Goal: Information Seeking & Learning: Learn about a topic

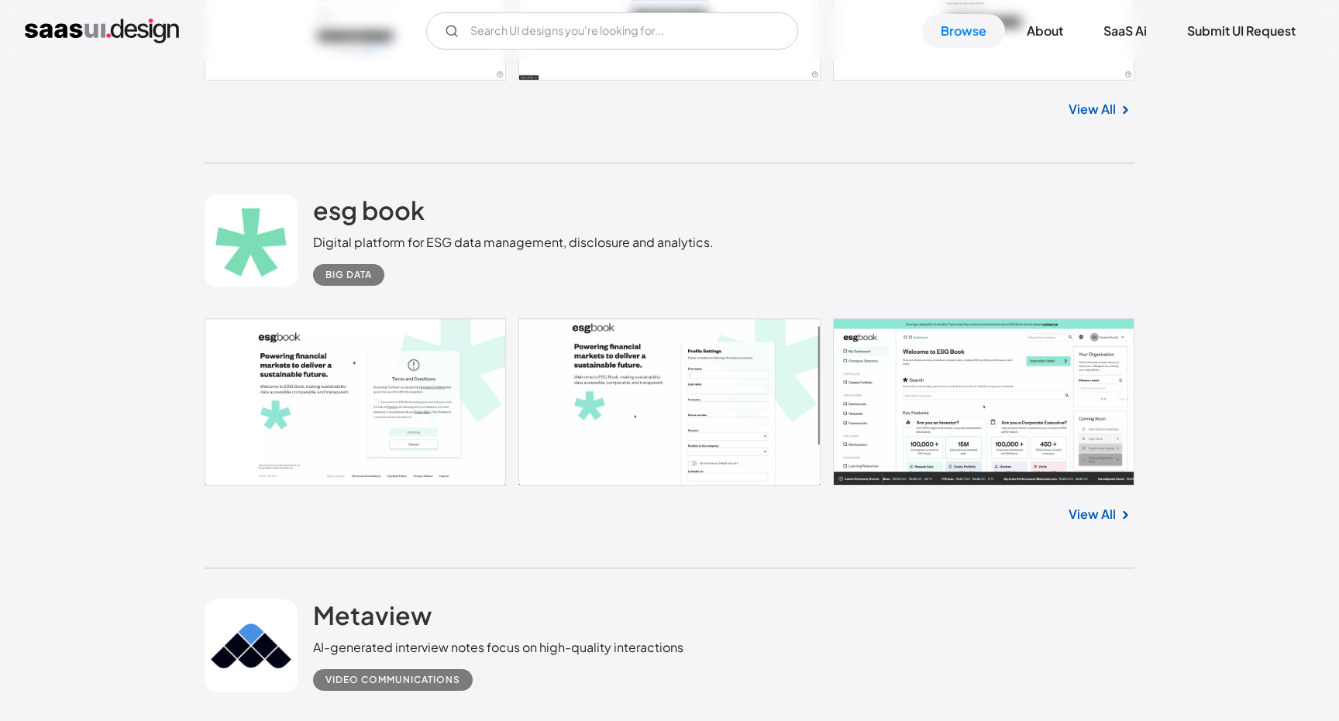
scroll to position [2056, 0]
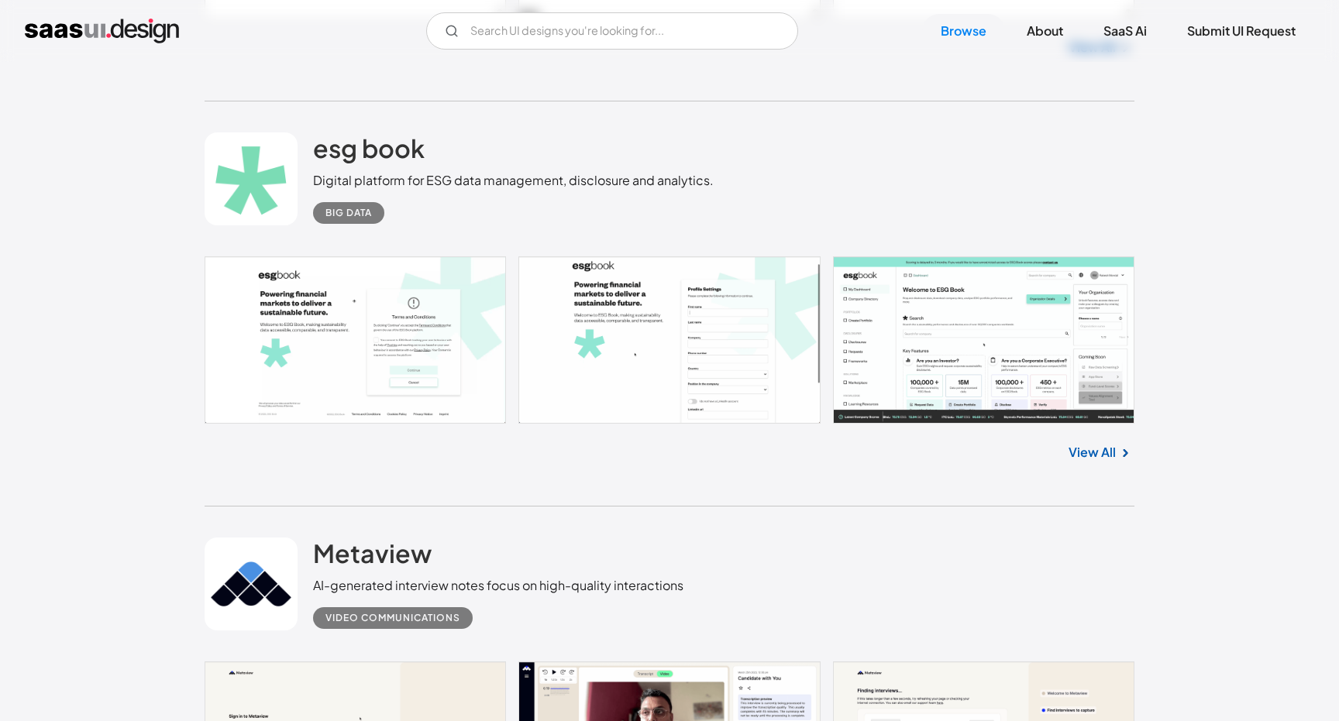
click at [437, 187] on div "Digital platform for ESG data management, disclosure and analytics." at bounding box center [513, 180] width 401 height 19
click at [438, 188] on div "Digital platform for ESG data management, disclosure and analytics." at bounding box center [513, 180] width 401 height 19
click at [593, 177] on div "Digital platform for ESG data management, disclosure and analytics." at bounding box center [513, 180] width 401 height 19
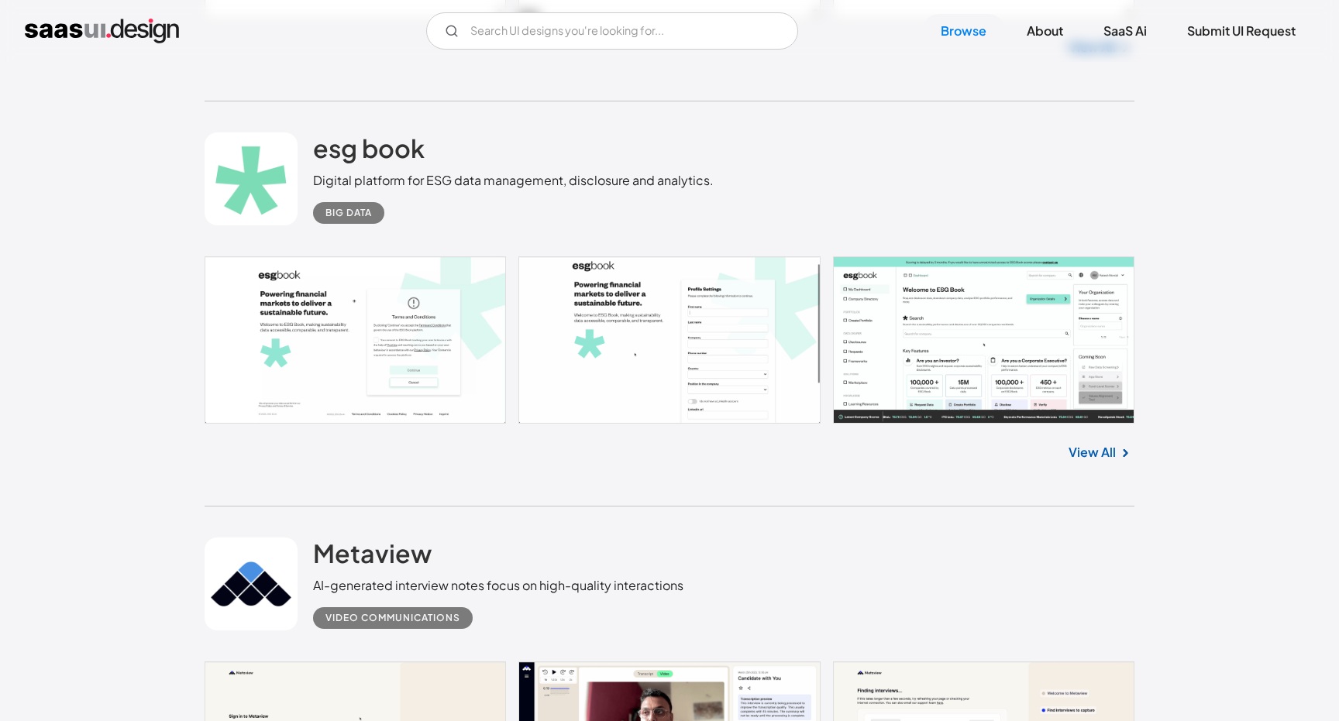
click at [679, 174] on div "Digital platform for ESG data management, disclosure and analytics." at bounding box center [513, 180] width 401 height 19
click at [640, 194] on div "Big Data" at bounding box center [513, 207] width 401 height 34
drag, startPoint x: 712, startPoint y: 174, endPoint x: 564, endPoint y: 177, distance: 148.0
click at [564, 177] on div "esg book Digital platform for ESG data management, disclosure and analytics. Bi…" at bounding box center [670, 178] width 930 height 155
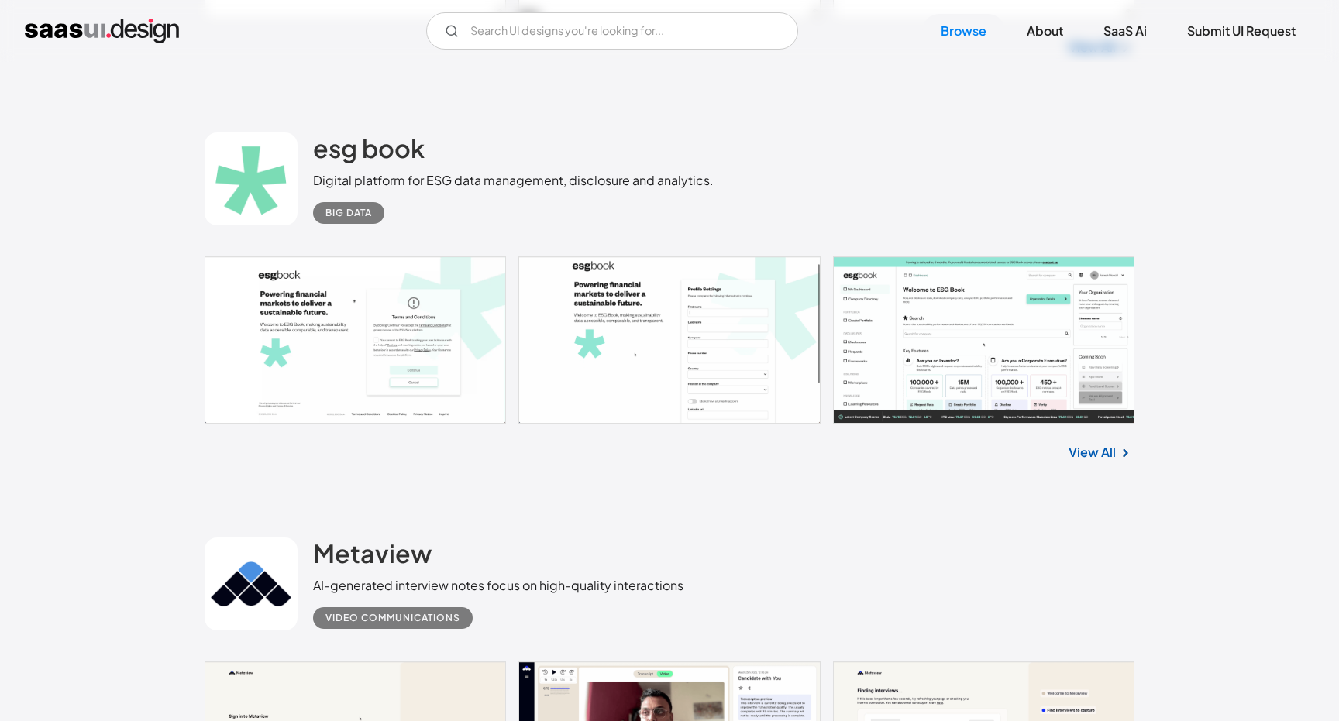
click at [575, 177] on div "Digital platform for ESG data management, disclosure and analytics." at bounding box center [513, 180] width 401 height 19
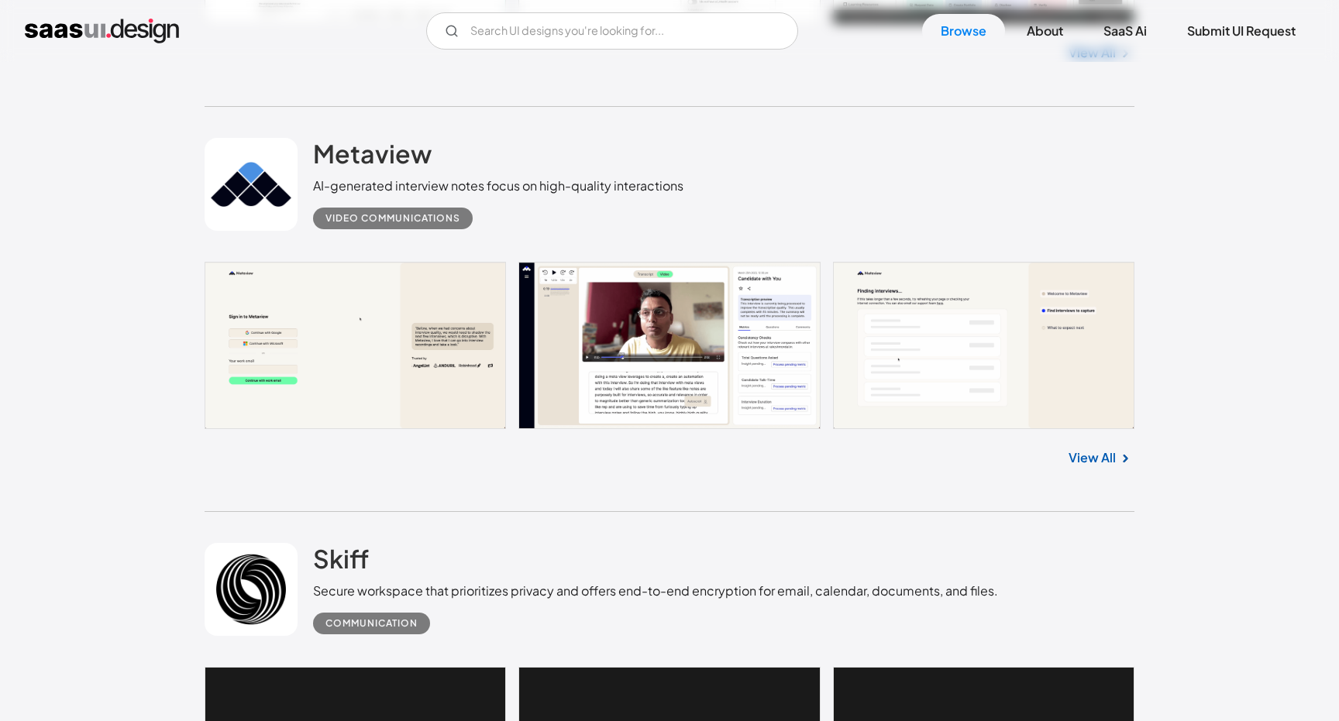
scroll to position [2498, 0]
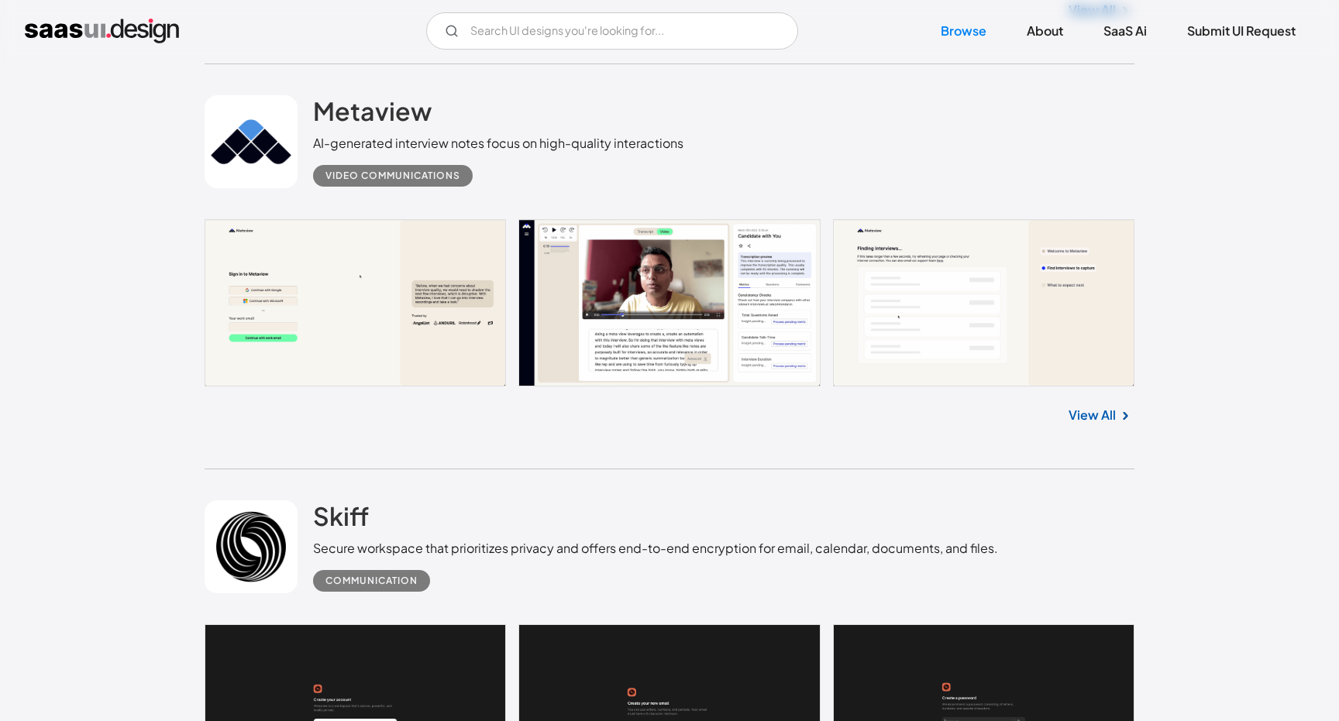
click at [437, 484] on div "Skiff Secure workspace that prioritizes privacy and offers end-to-end encryptio…" at bounding box center [670, 547] width 930 height 155
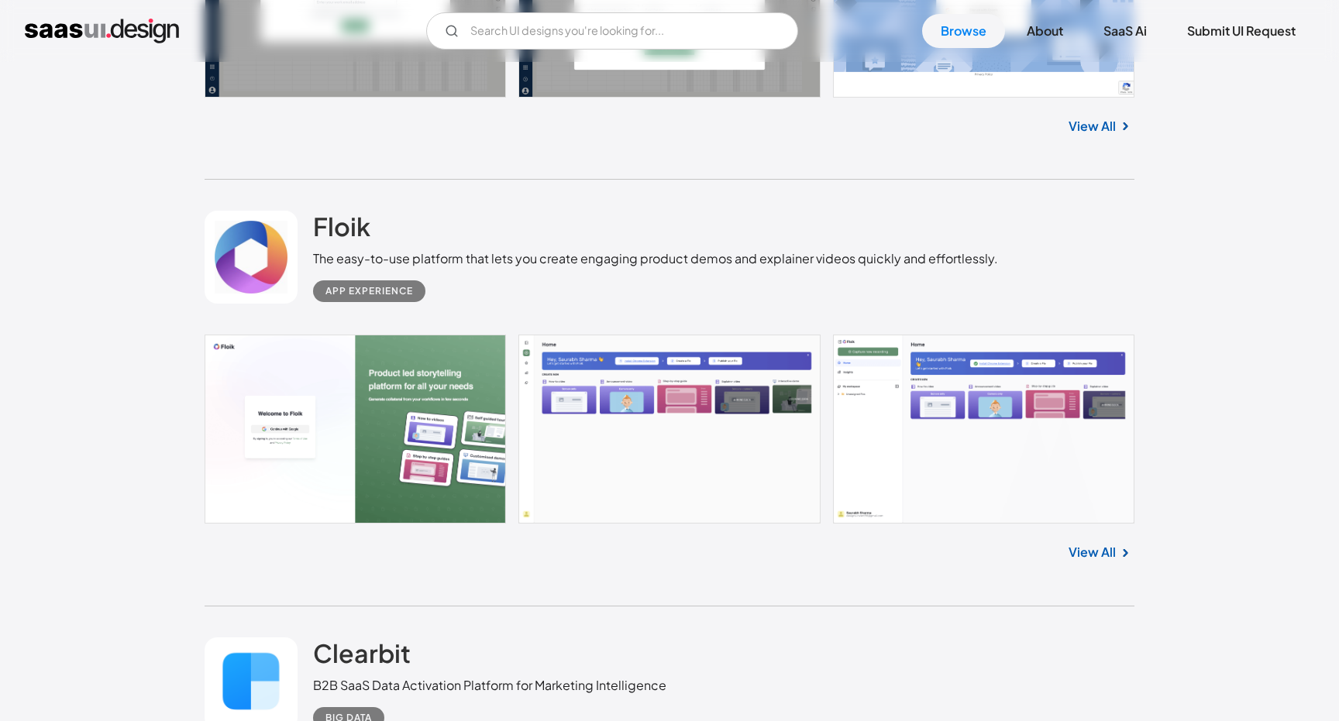
scroll to position [6950, 0]
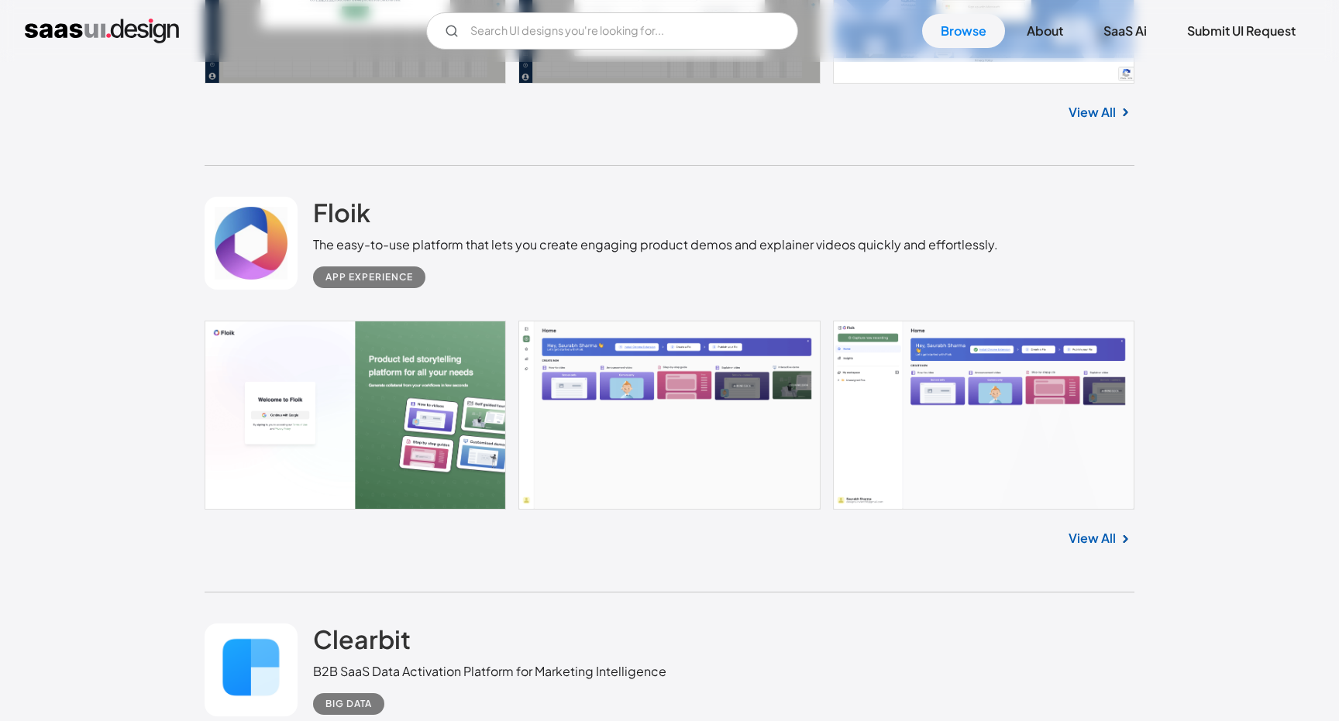
click at [451, 135] on div "View All" at bounding box center [670, 109] width 930 height 51
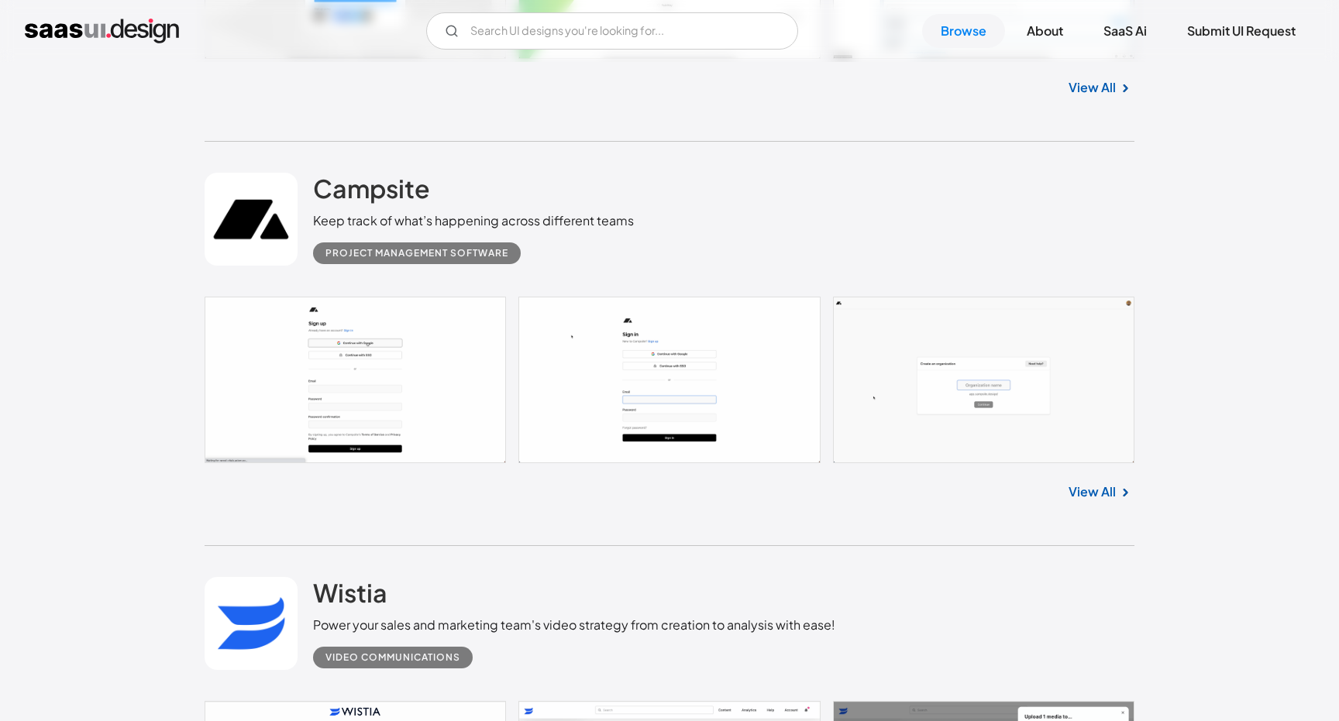
scroll to position [4972, 0]
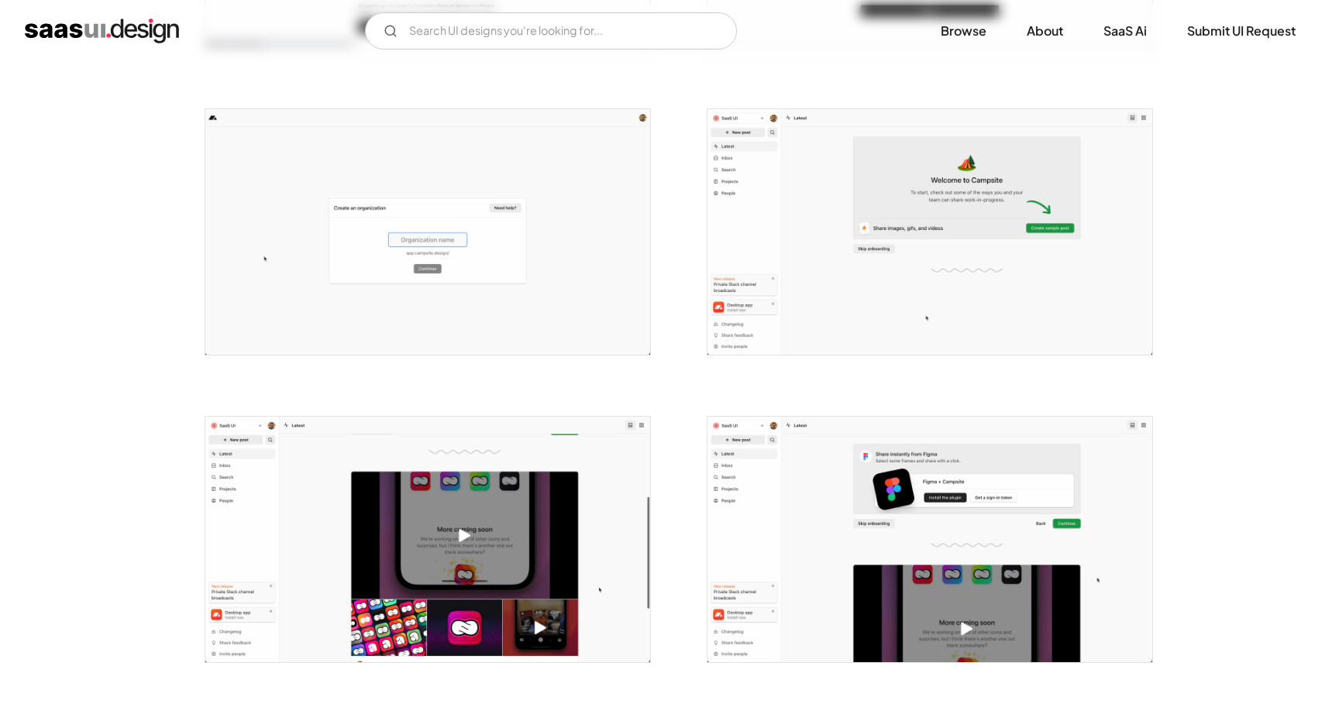
scroll to position [564, 0]
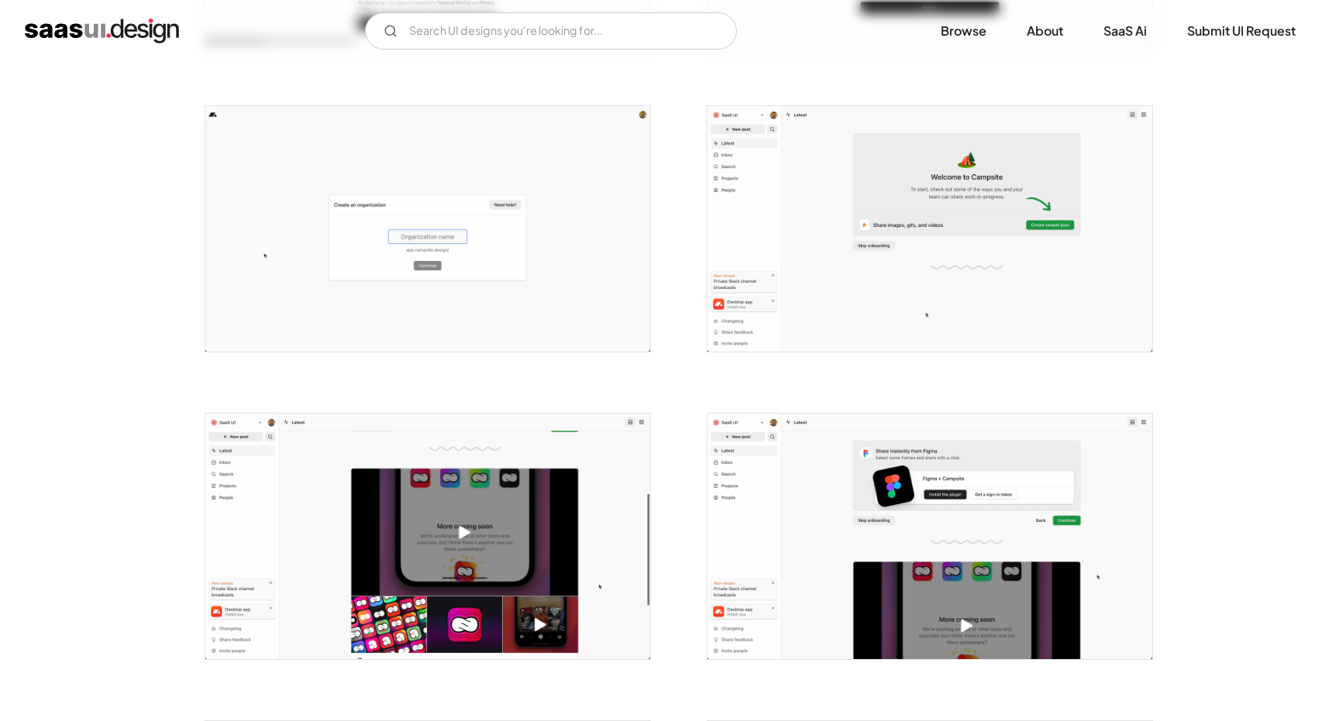
click at [618, 263] on img "open lightbox" at bounding box center [427, 229] width 445 height 246
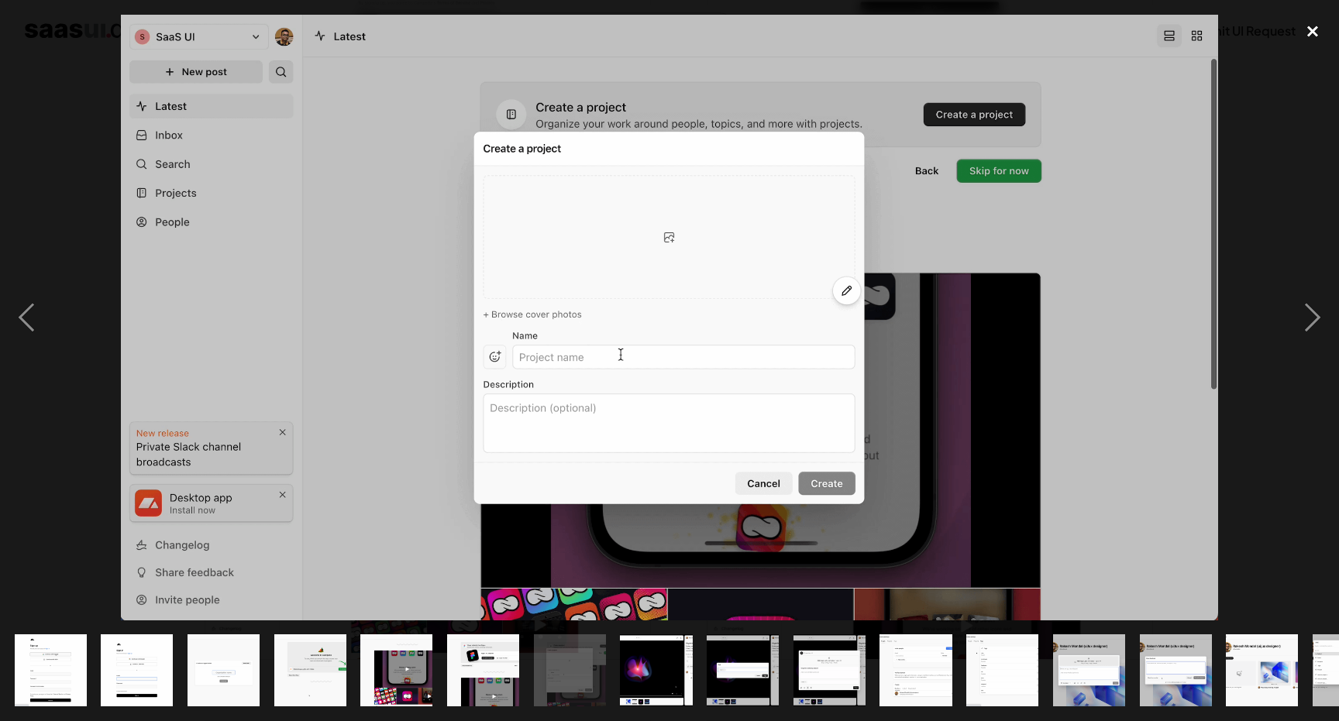
click at [1312, 32] on div "close lightbox" at bounding box center [1312, 32] width 53 height 34
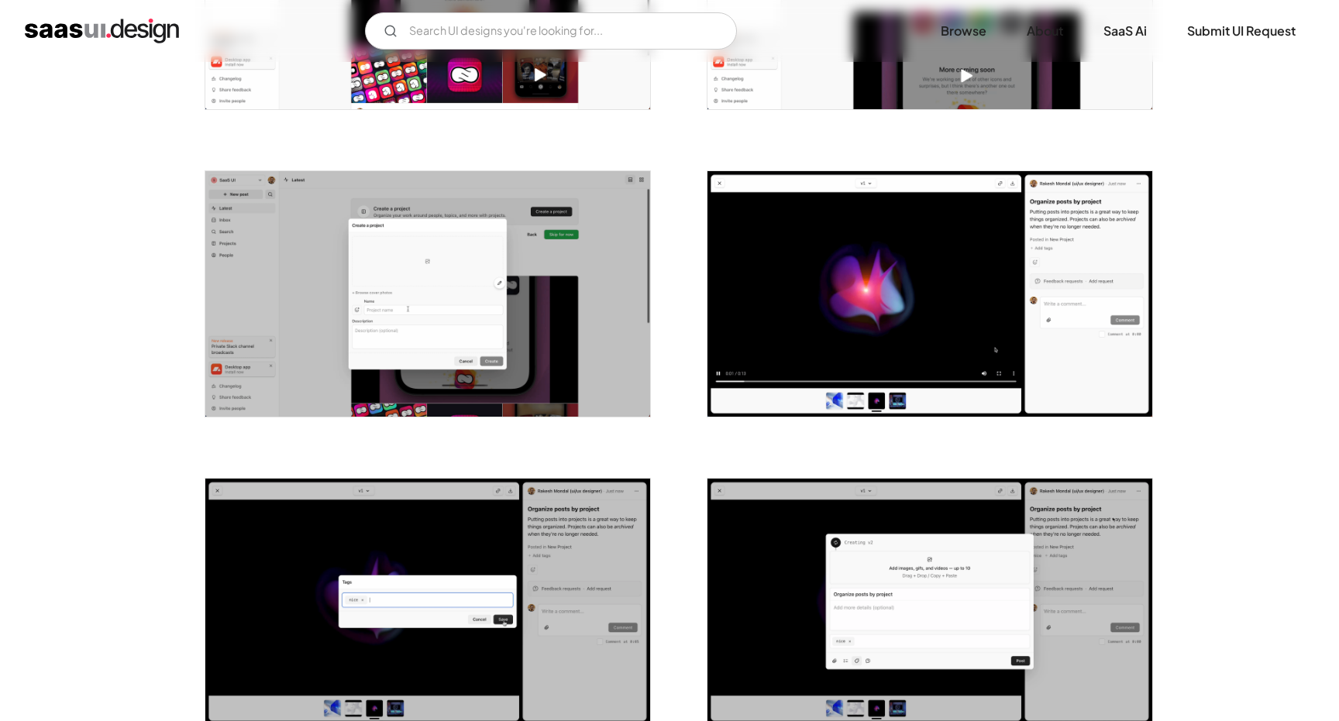
scroll to position [1120, 0]
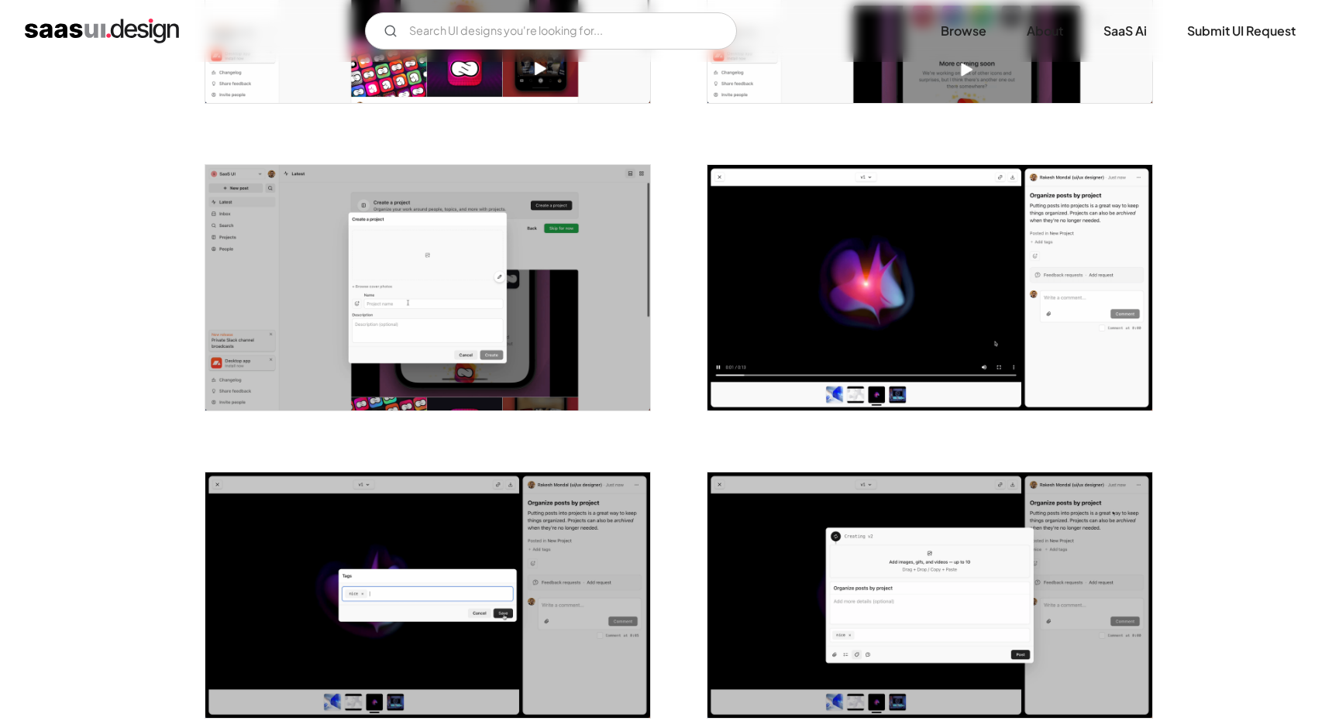
click at [932, 260] on img "open lightbox" at bounding box center [929, 288] width 445 height 246
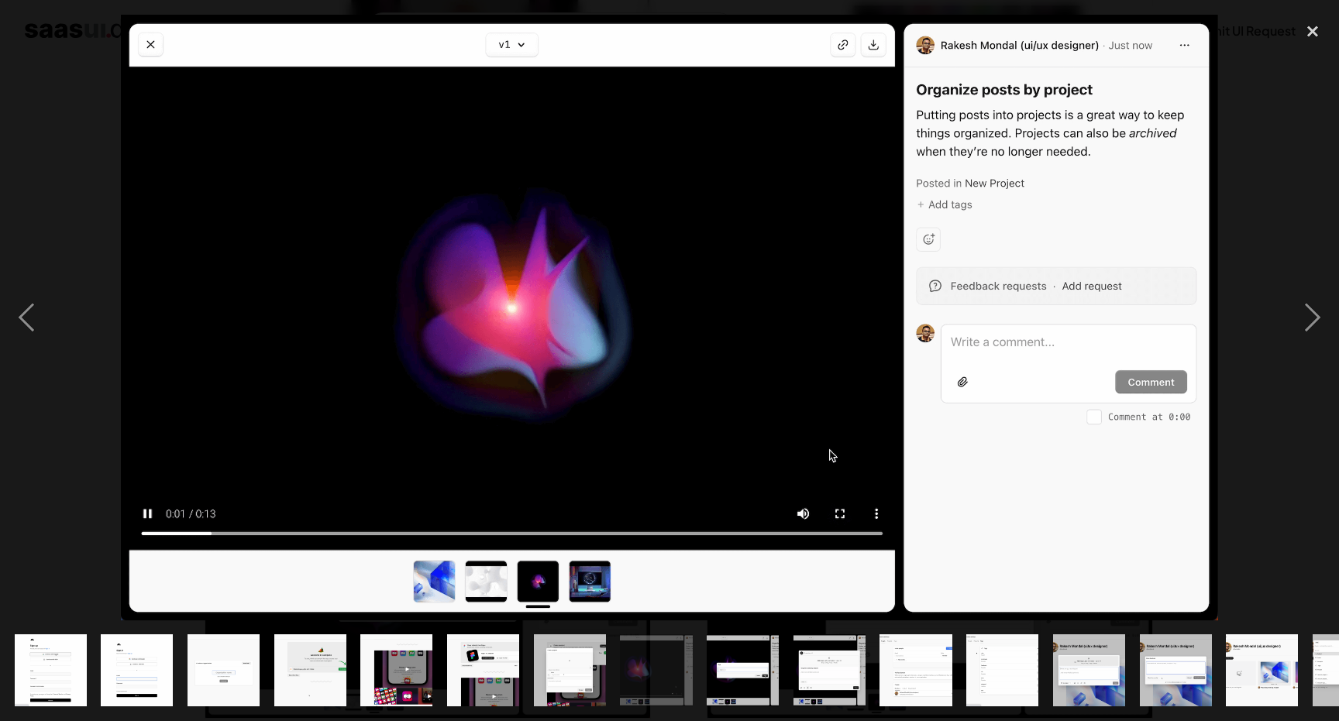
click at [496, 562] on img at bounding box center [669, 318] width 1097 height 606
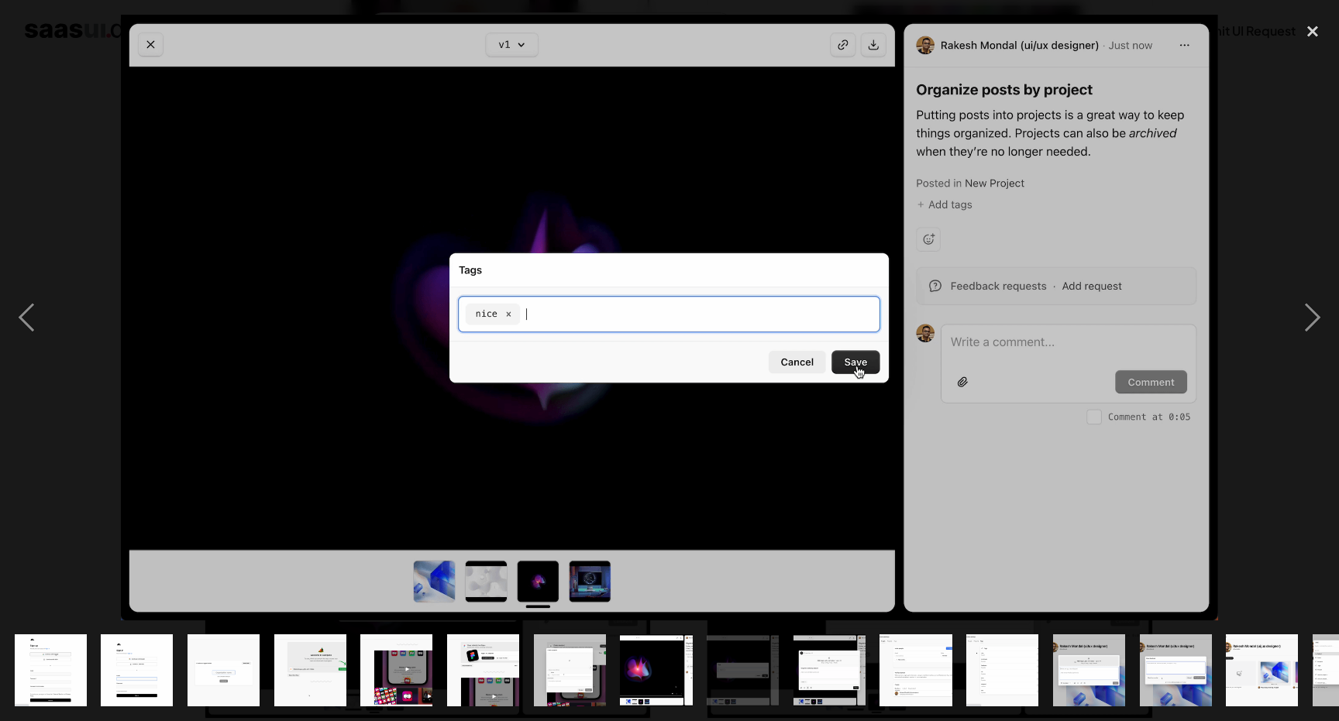
click at [321, 679] on img "show item 4 of 22" at bounding box center [310, 671] width 131 height 72
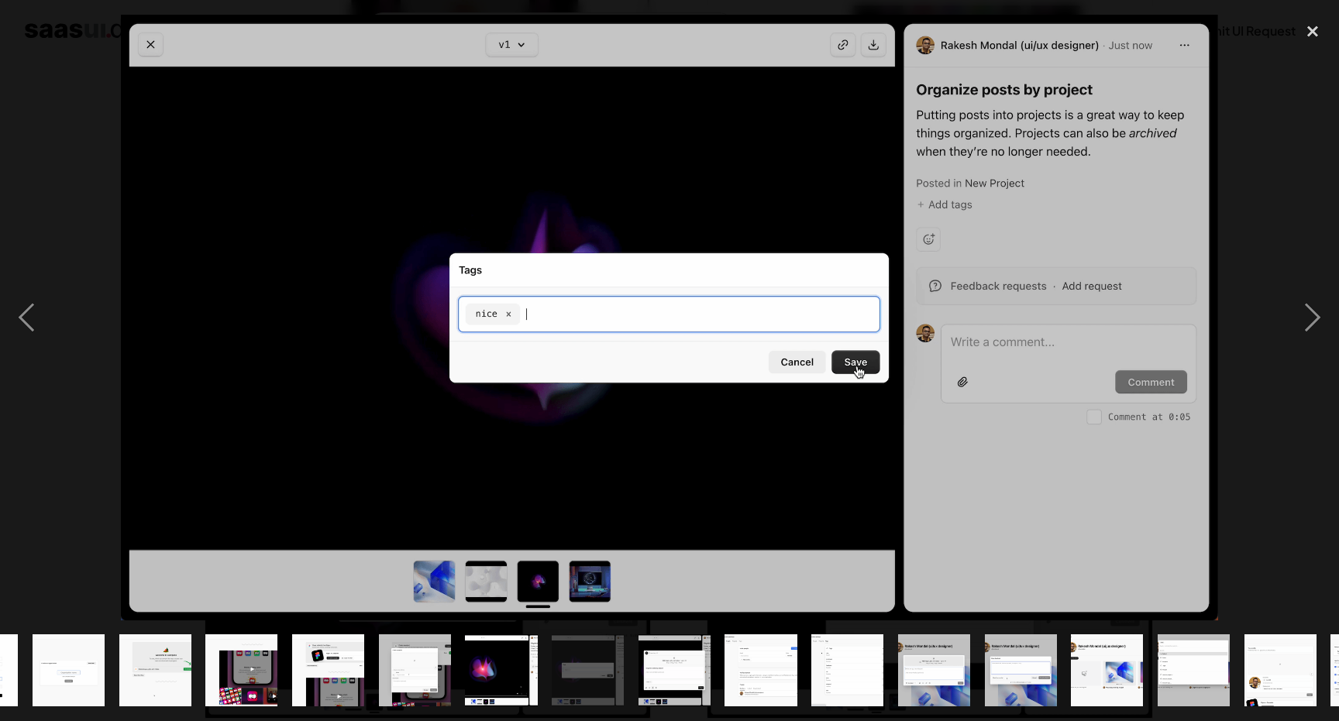
scroll to position [0, 186]
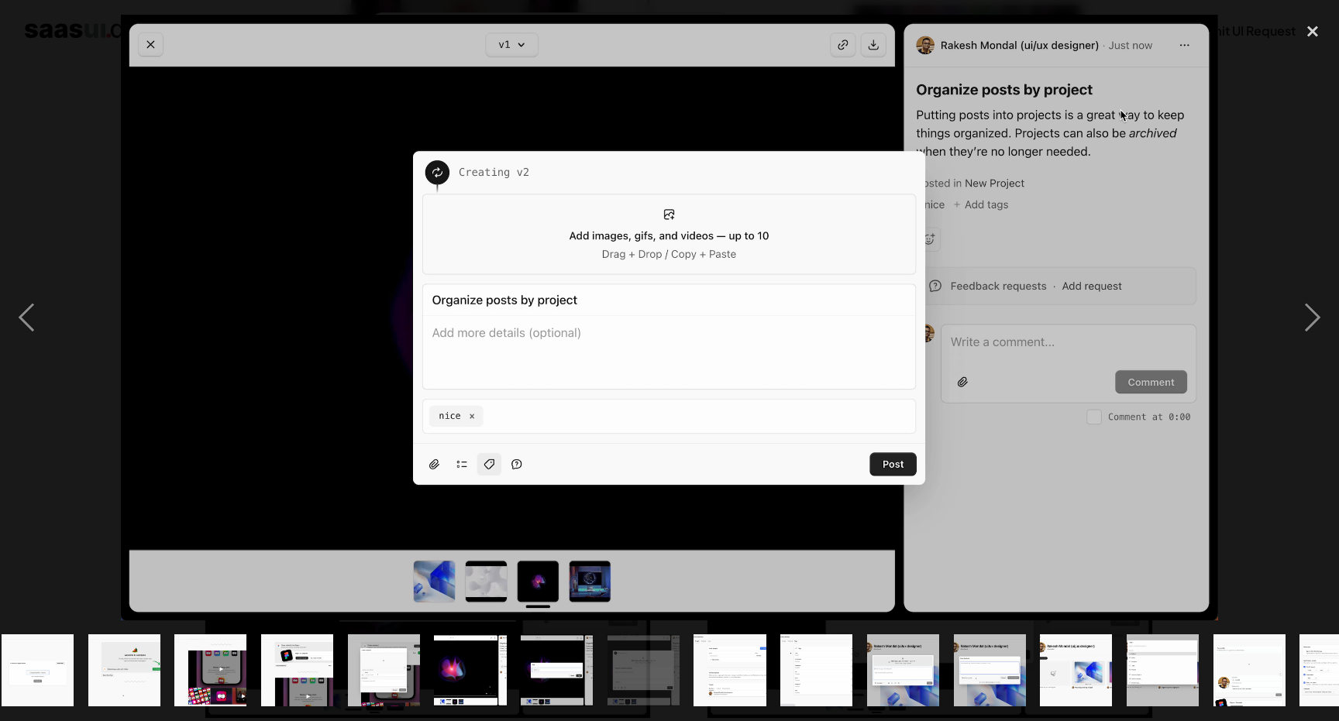
click at [879, 380] on img at bounding box center [669, 318] width 1097 height 606
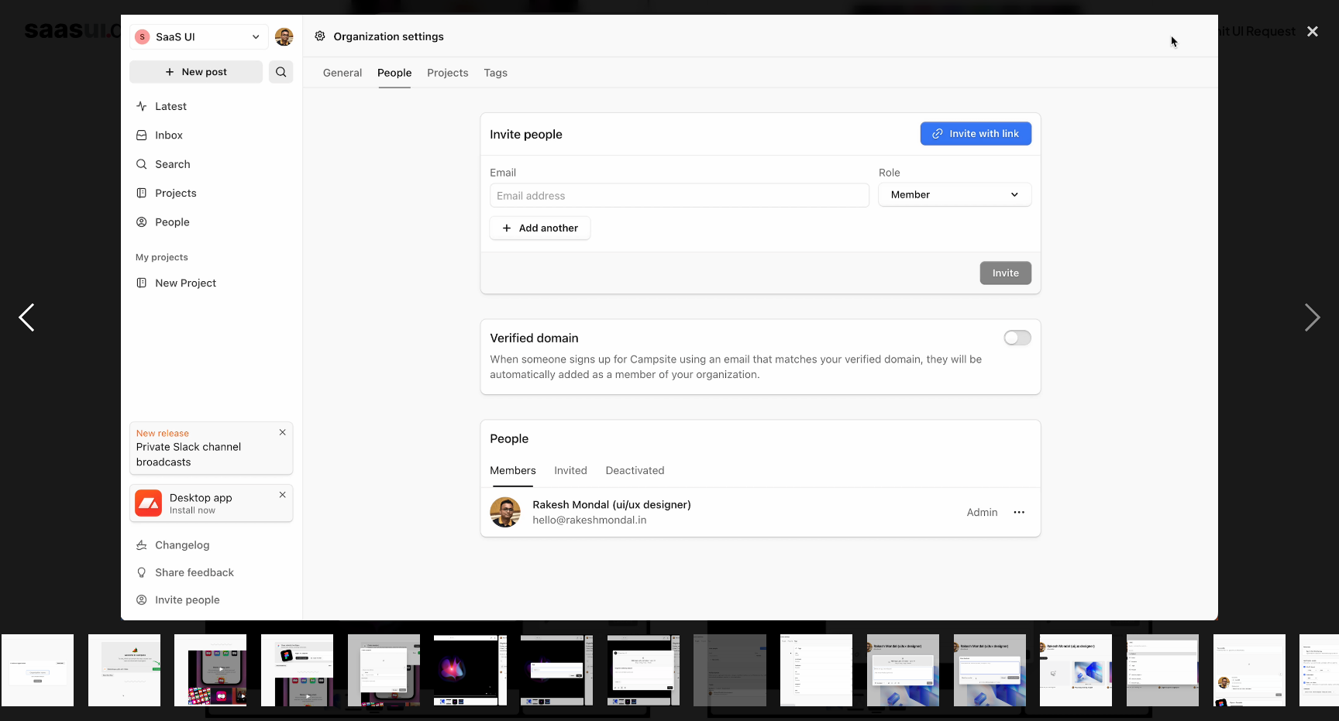
click at [41, 319] on div "previous image" at bounding box center [26, 318] width 53 height 606
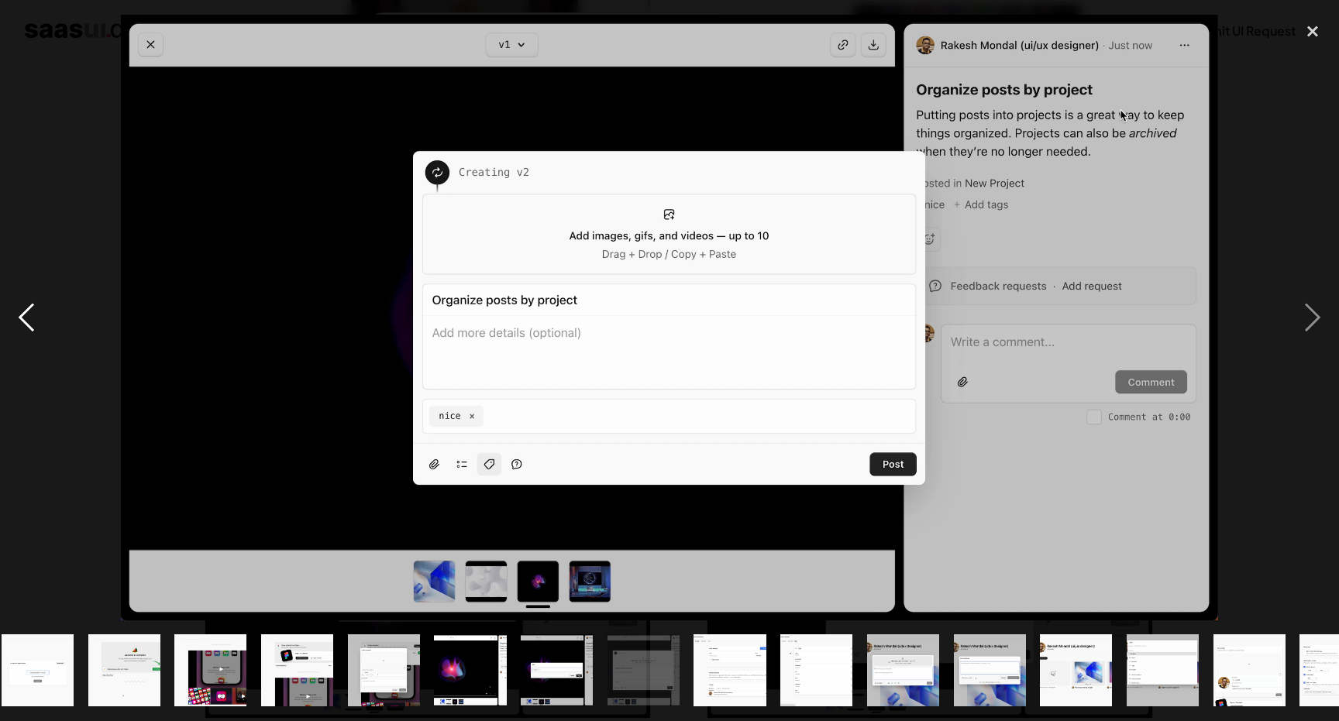
click at [31, 321] on div "previous image" at bounding box center [26, 318] width 53 height 606
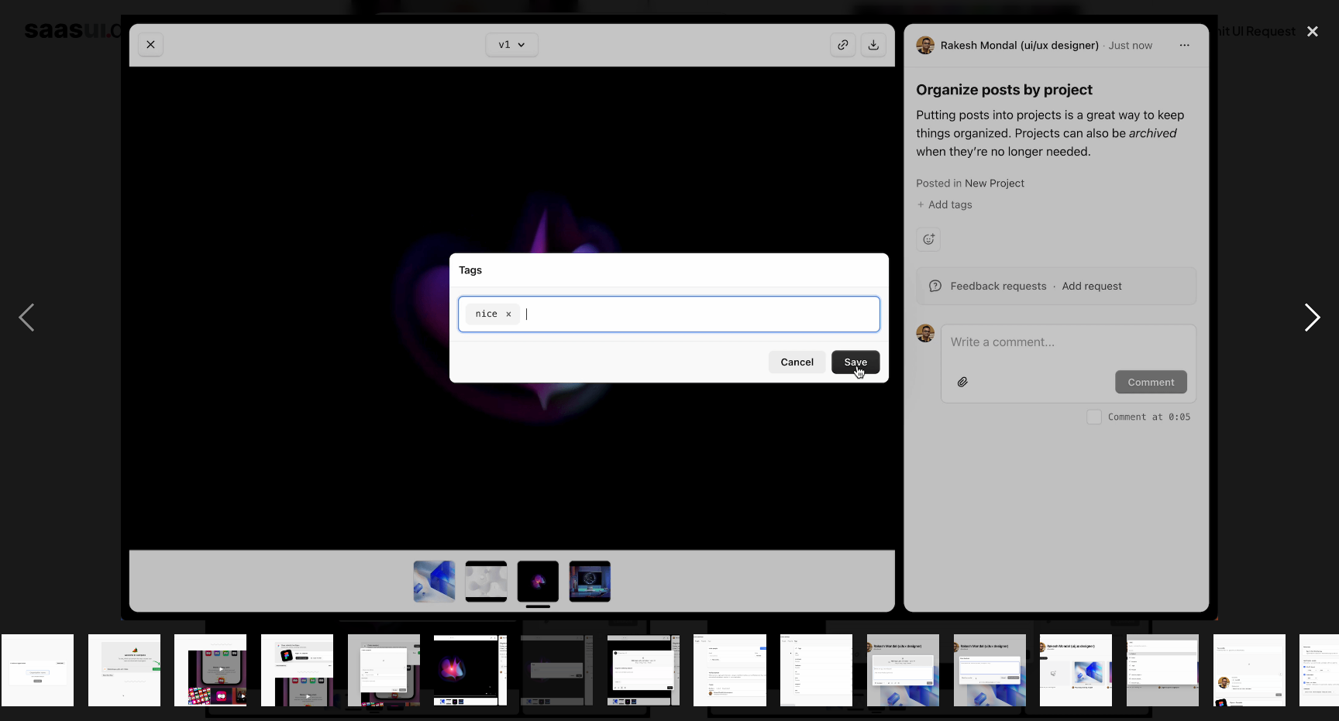
click at [1293, 314] on div "next image" at bounding box center [1312, 318] width 53 height 606
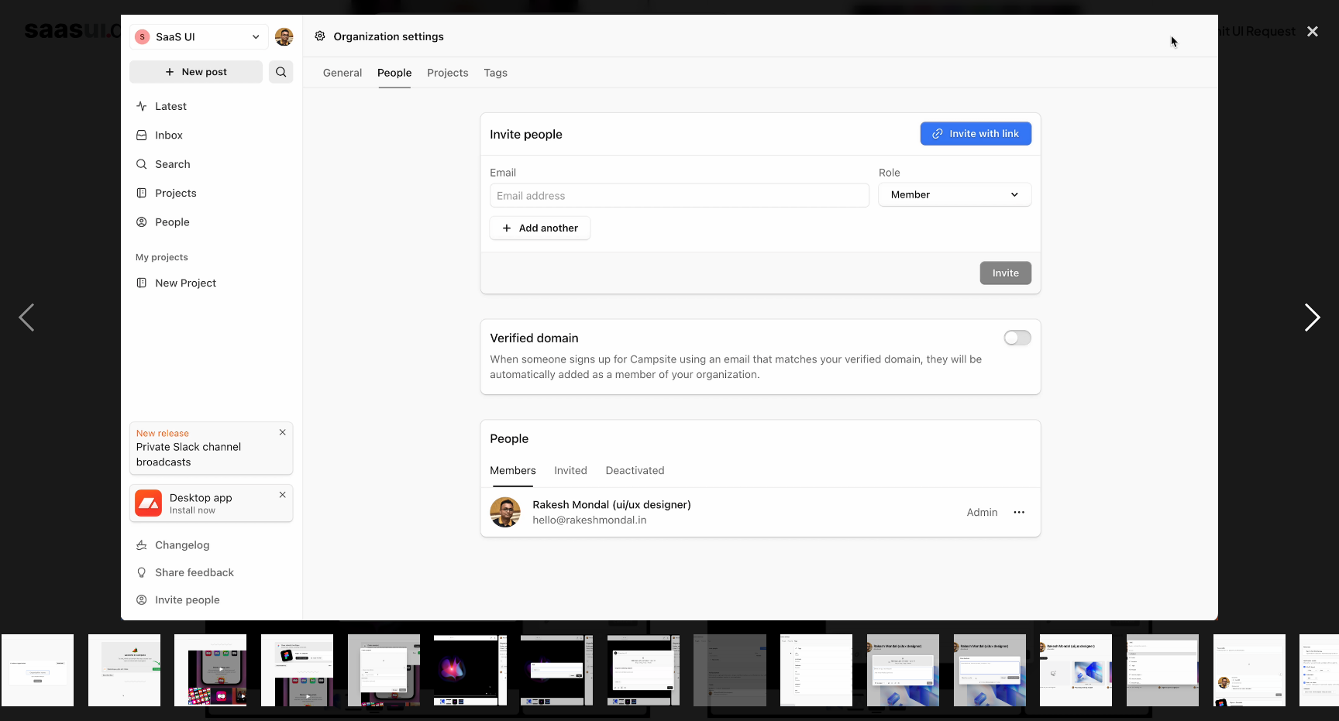
click at [1313, 326] on div "next image" at bounding box center [1312, 318] width 53 height 606
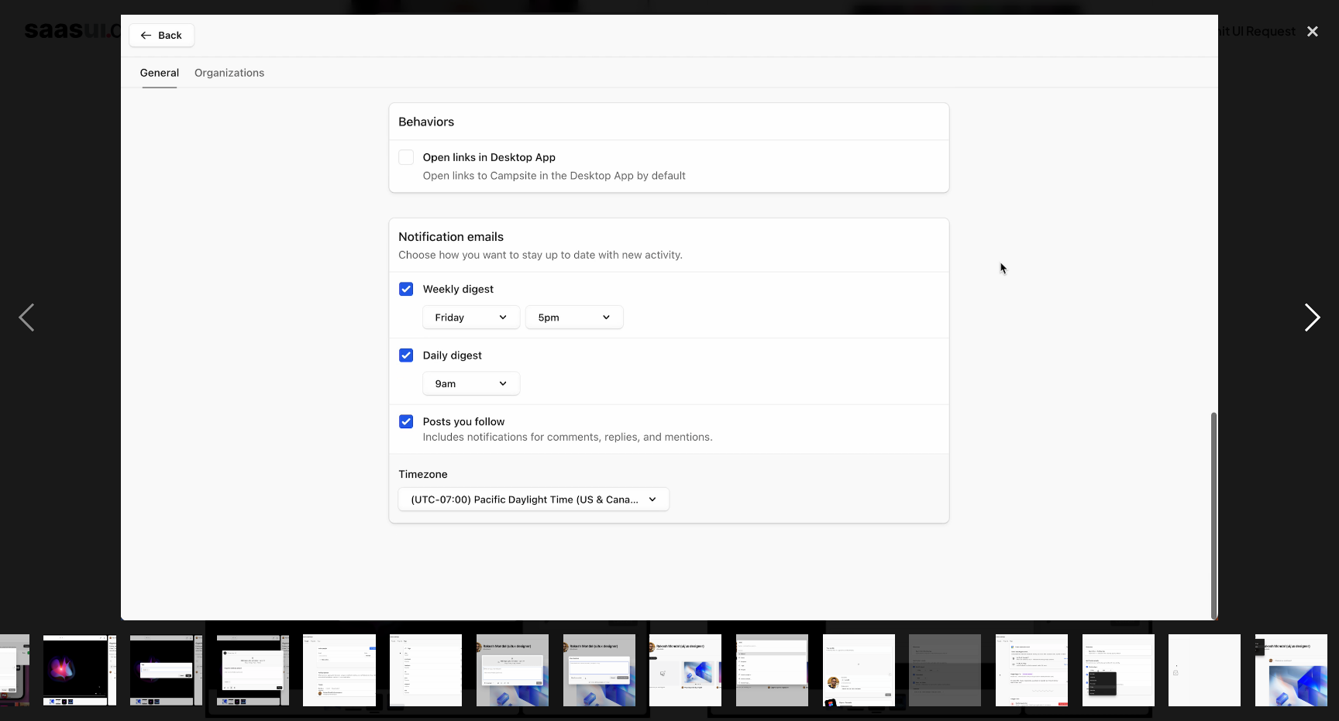
scroll to position [0, 580]
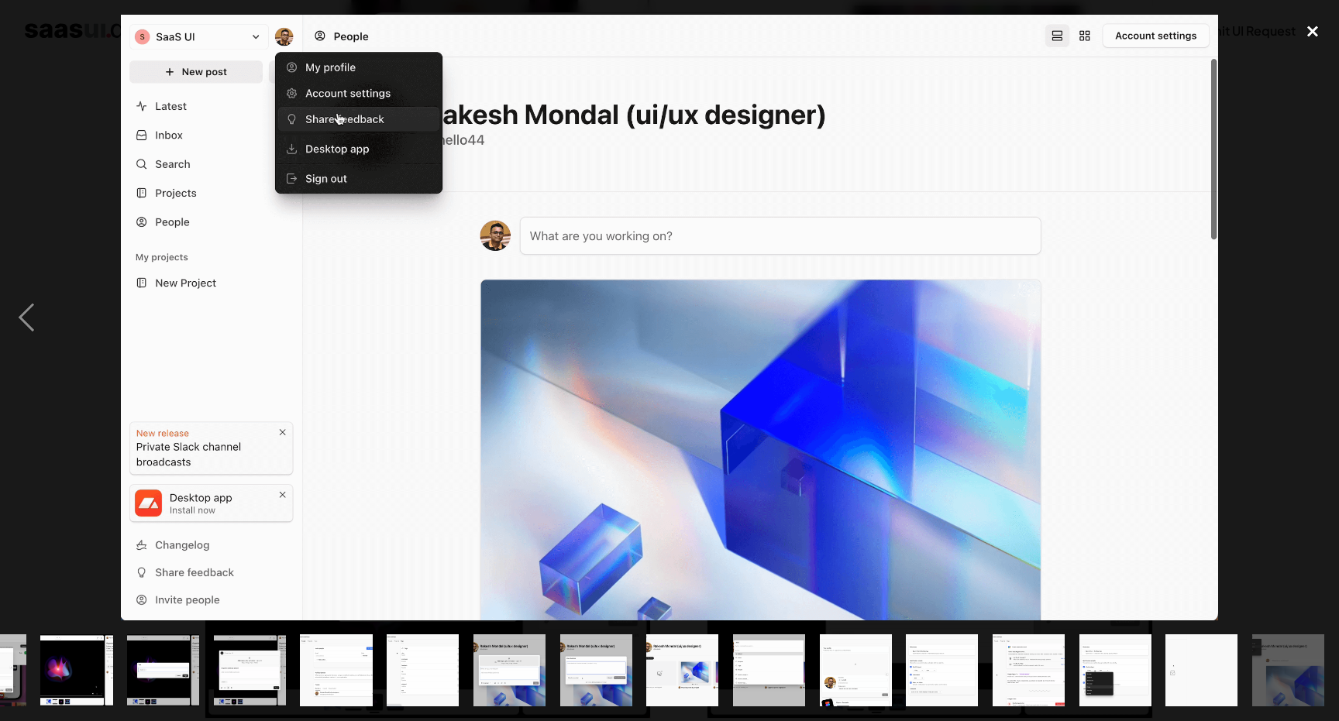
click at [1309, 33] on div "close lightbox" at bounding box center [1312, 32] width 53 height 34
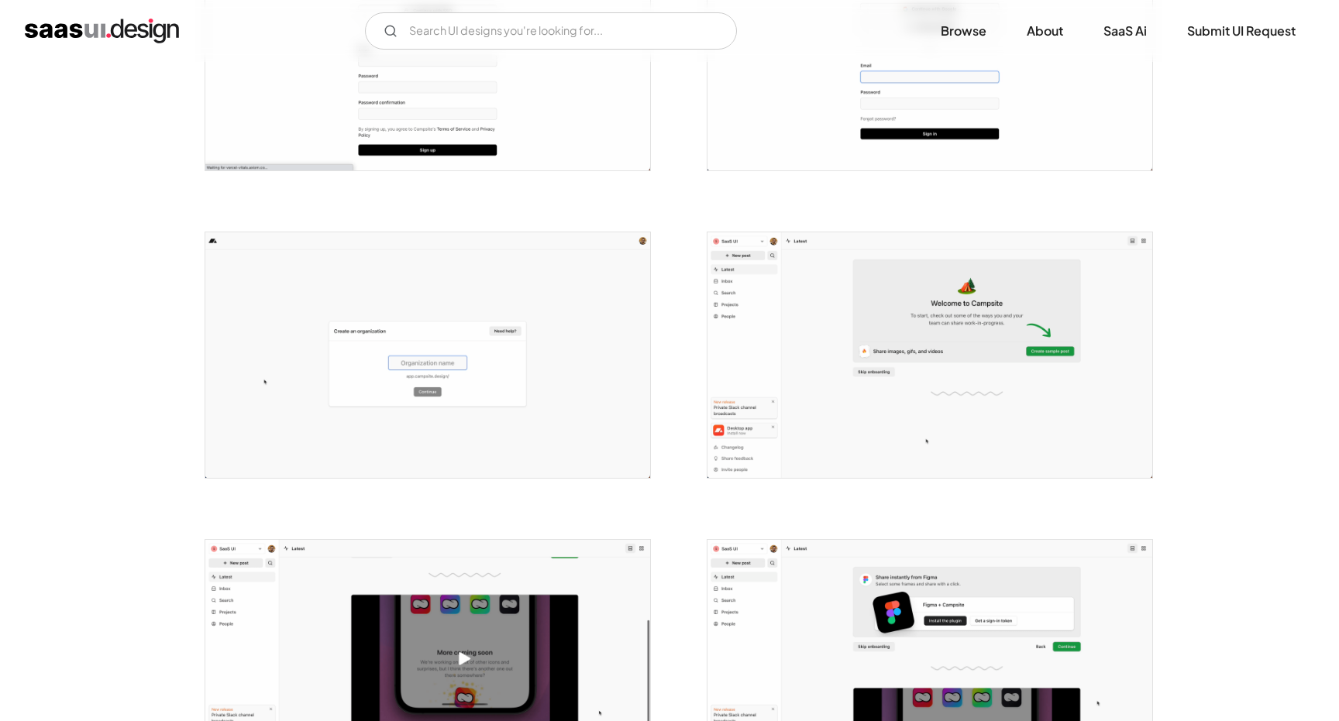
scroll to position [0, 0]
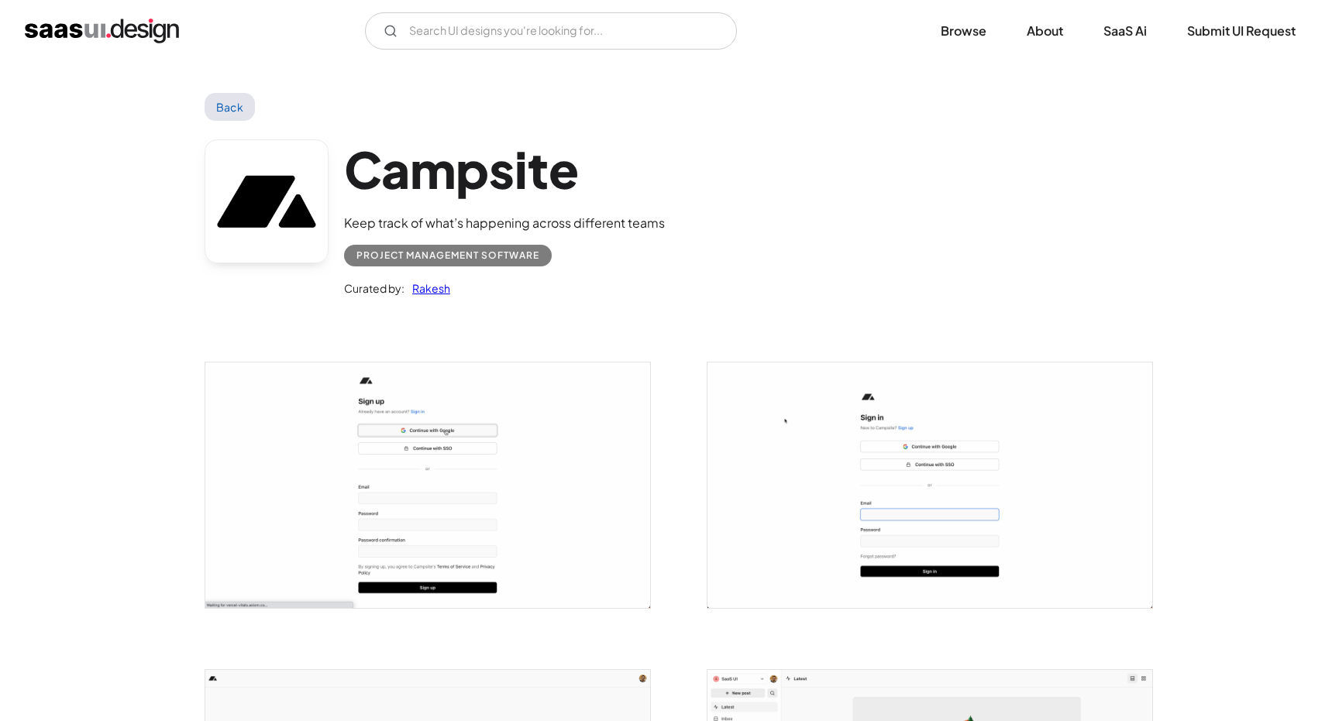
click at [453, 257] on div "Project Management Software" at bounding box center [447, 255] width 183 height 19
click at [481, 187] on h1 "Campsite" at bounding box center [504, 169] width 321 height 60
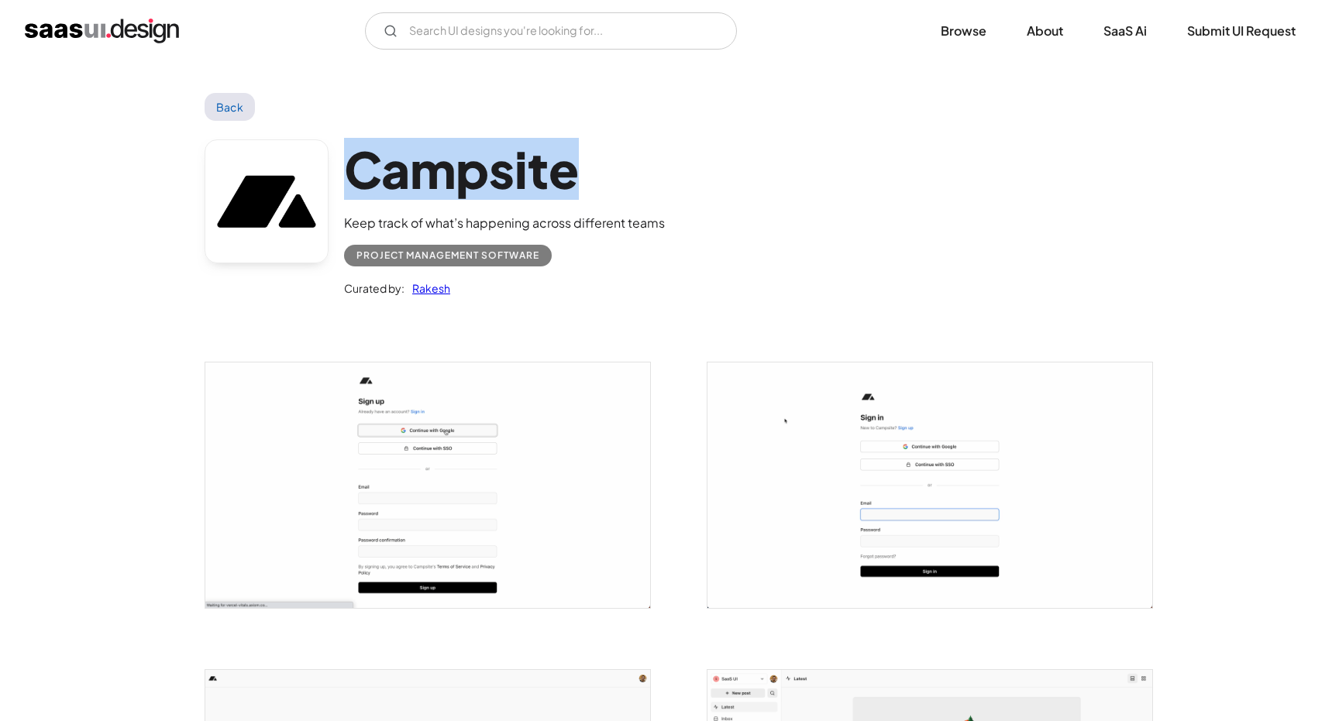
click at [481, 187] on h1 "Campsite" at bounding box center [504, 169] width 321 height 60
copy h1 "Campsite"
click at [507, 173] on h1 "Campsite" at bounding box center [504, 169] width 321 height 60
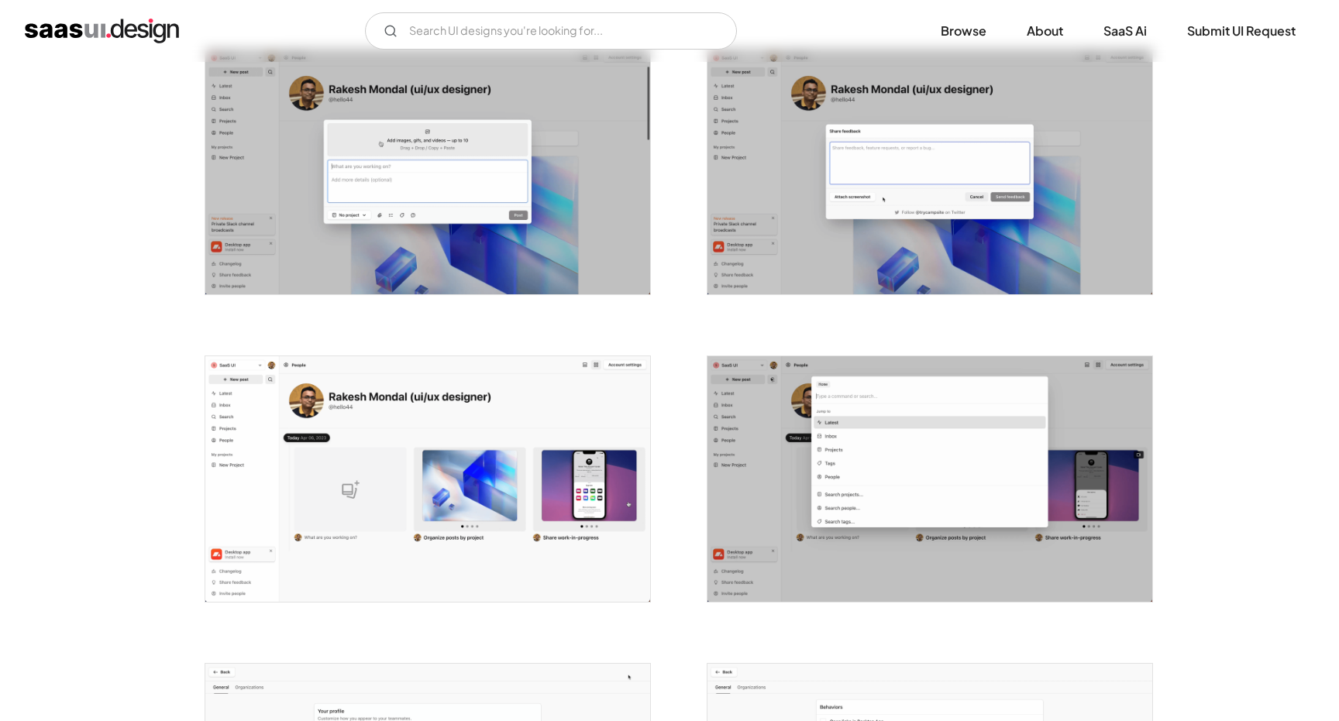
scroll to position [2191, 0]
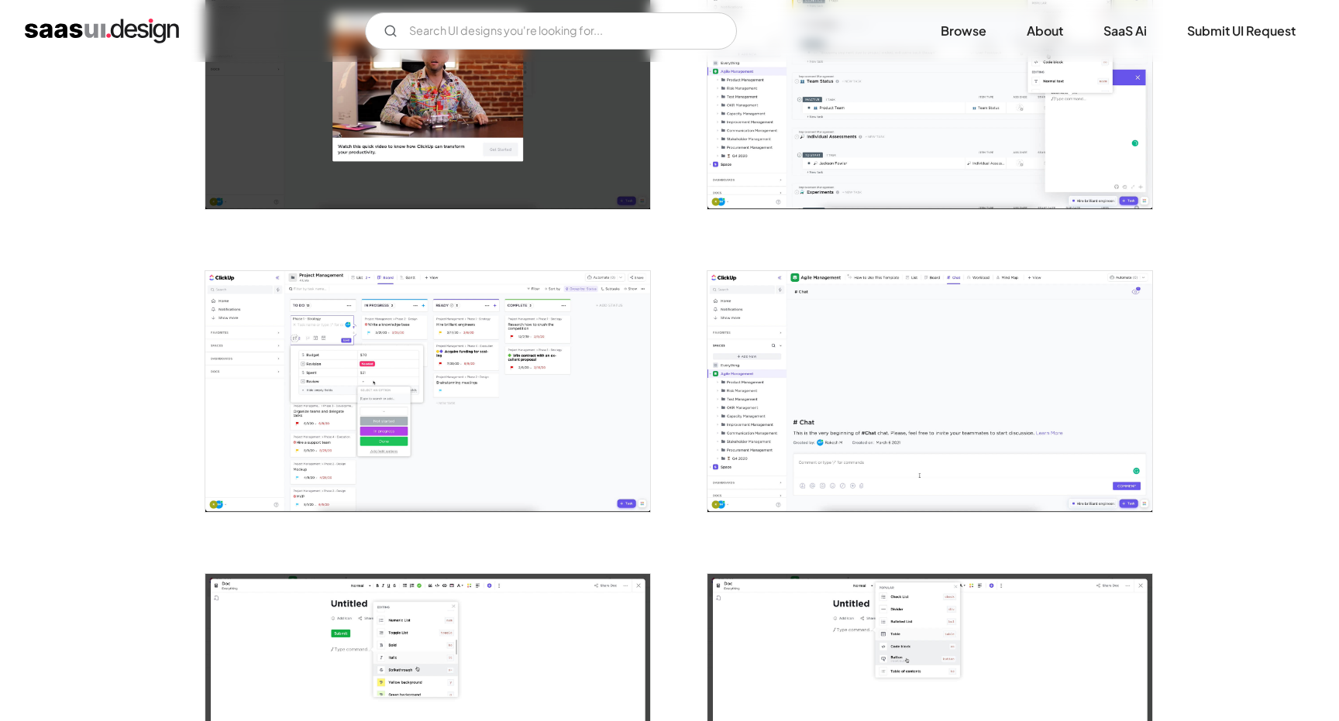
scroll to position [1315, 0]
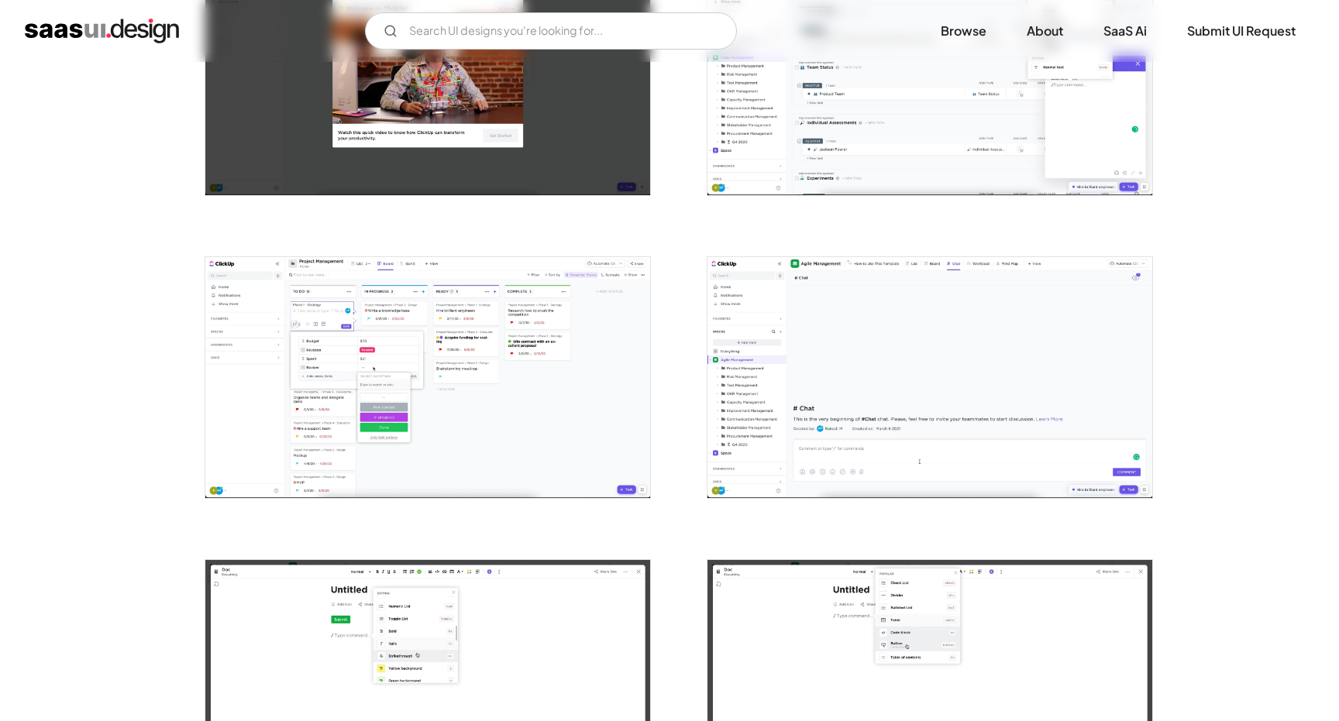
click at [432, 407] on img "open lightbox" at bounding box center [427, 377] width 445 height 240
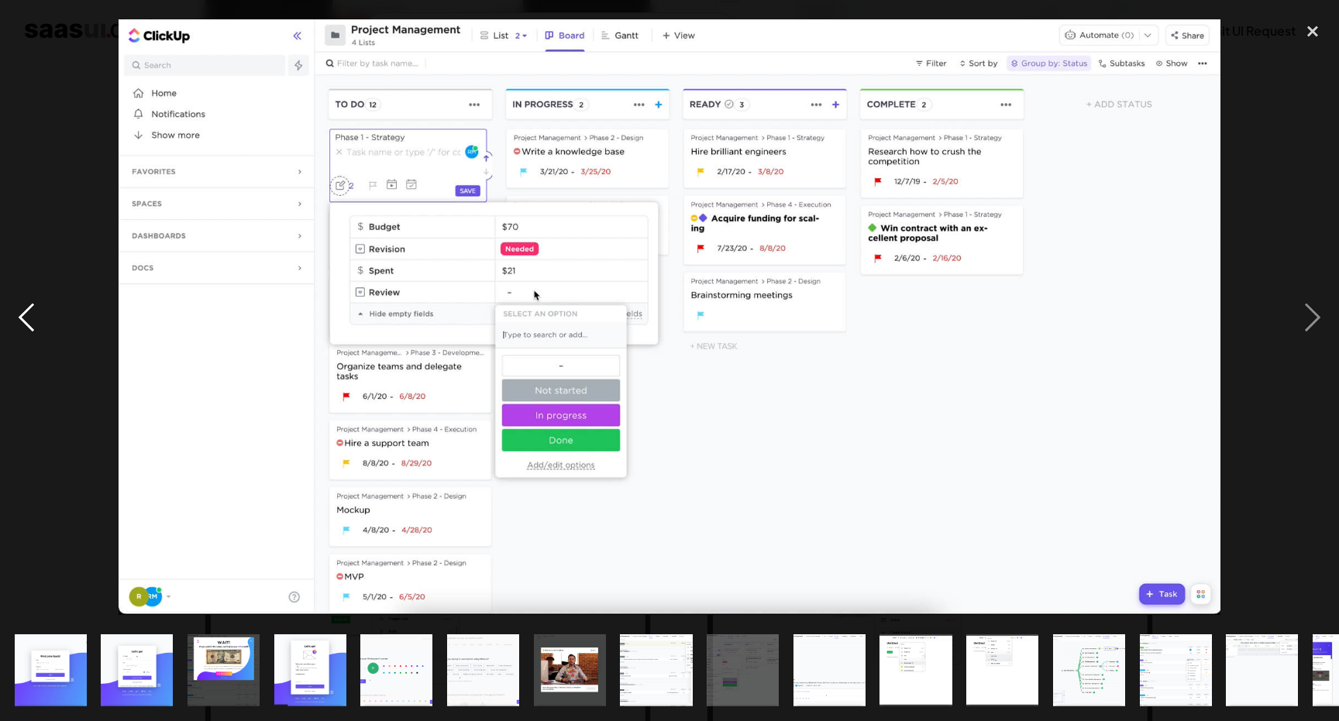
click at [27, 423] on div "previous image" at bounding box center [26, 318] width 53 height 606
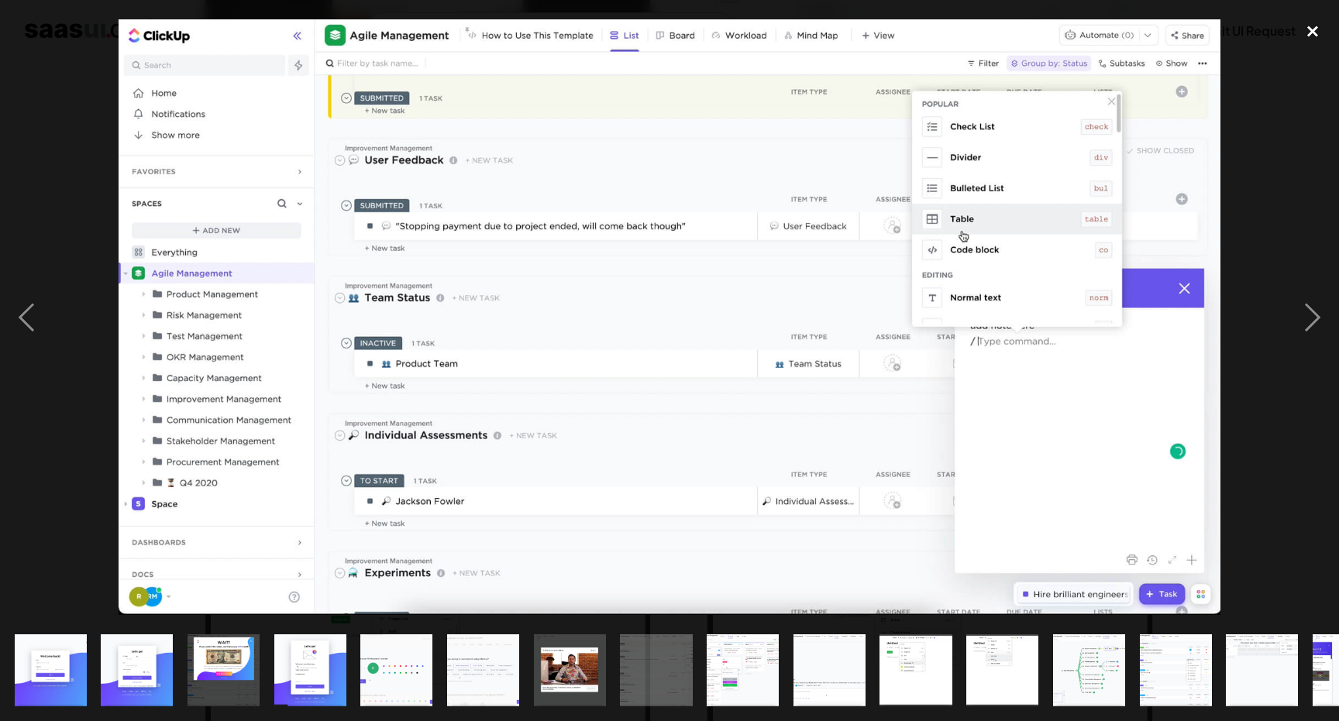
click at [1305, 27] on div "close lightbox" at bounding box center [1312, 32] width 53 height 34
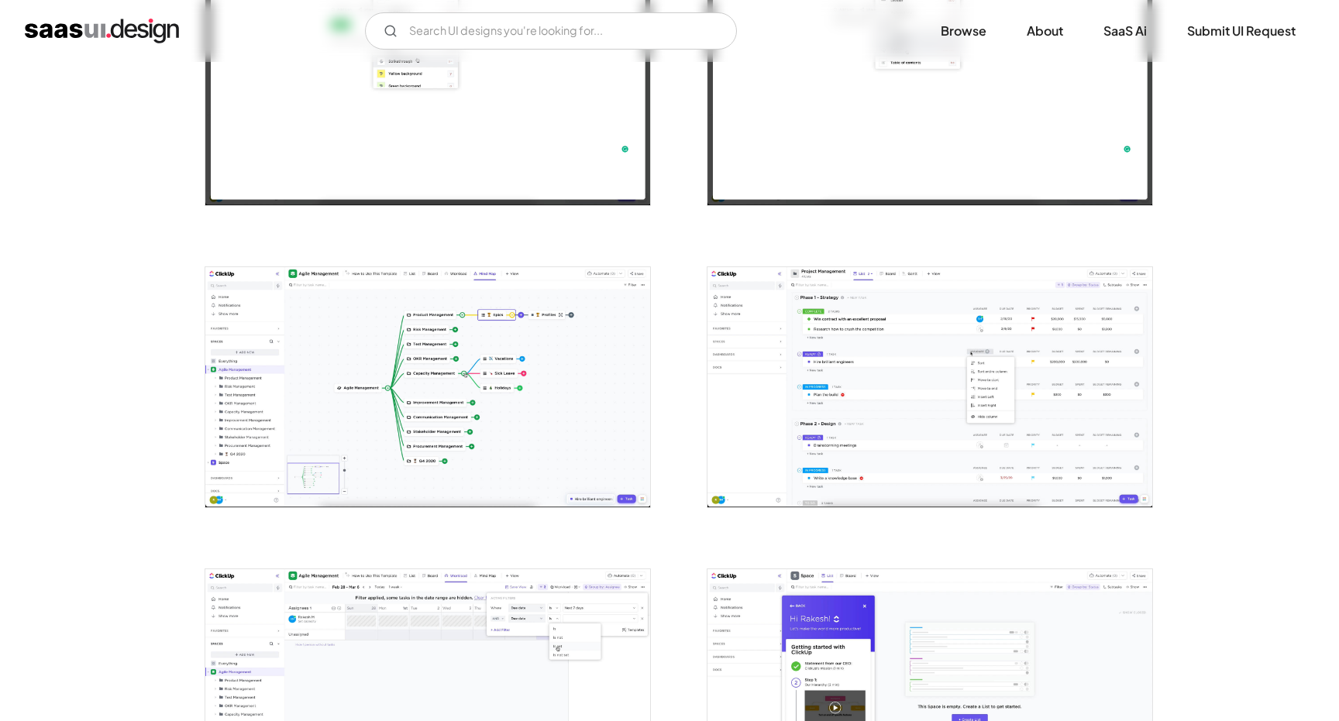
scroll to position [1884, 0]
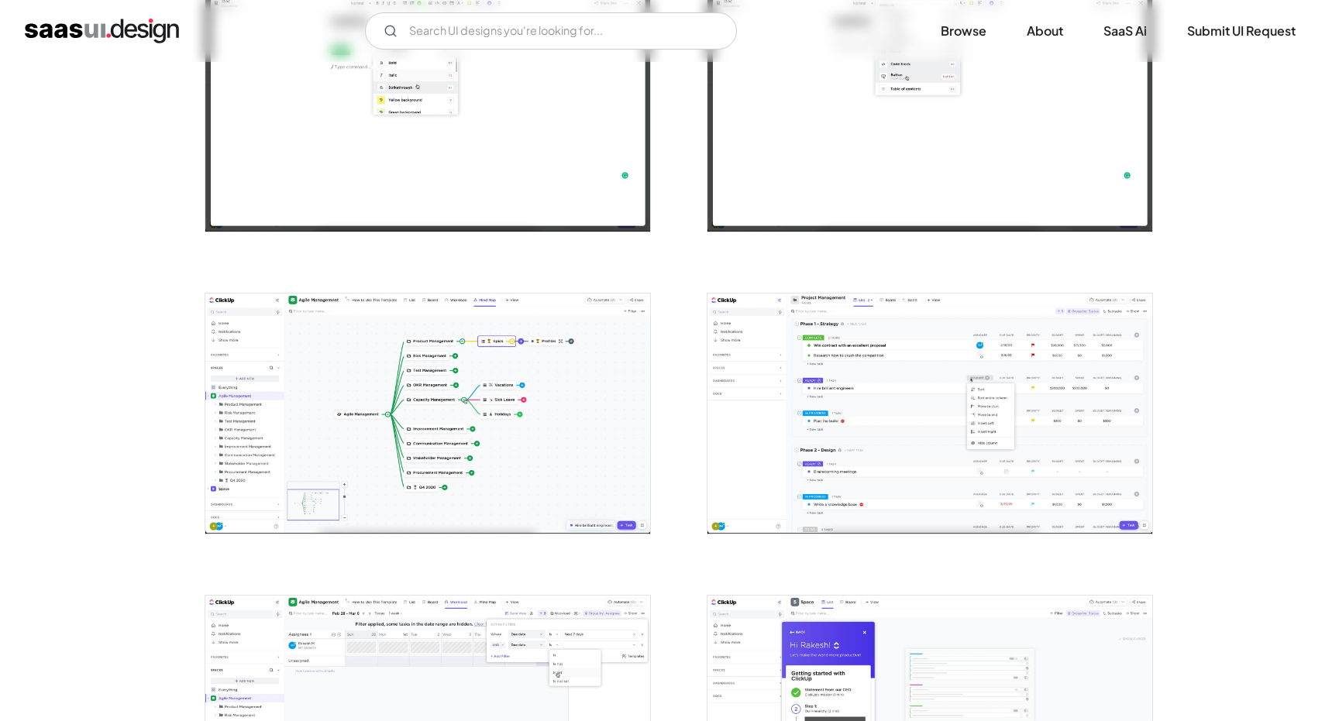
click at [999, 126] on img "open lightbox" at bounding box center [929, 111] width 445 height 240
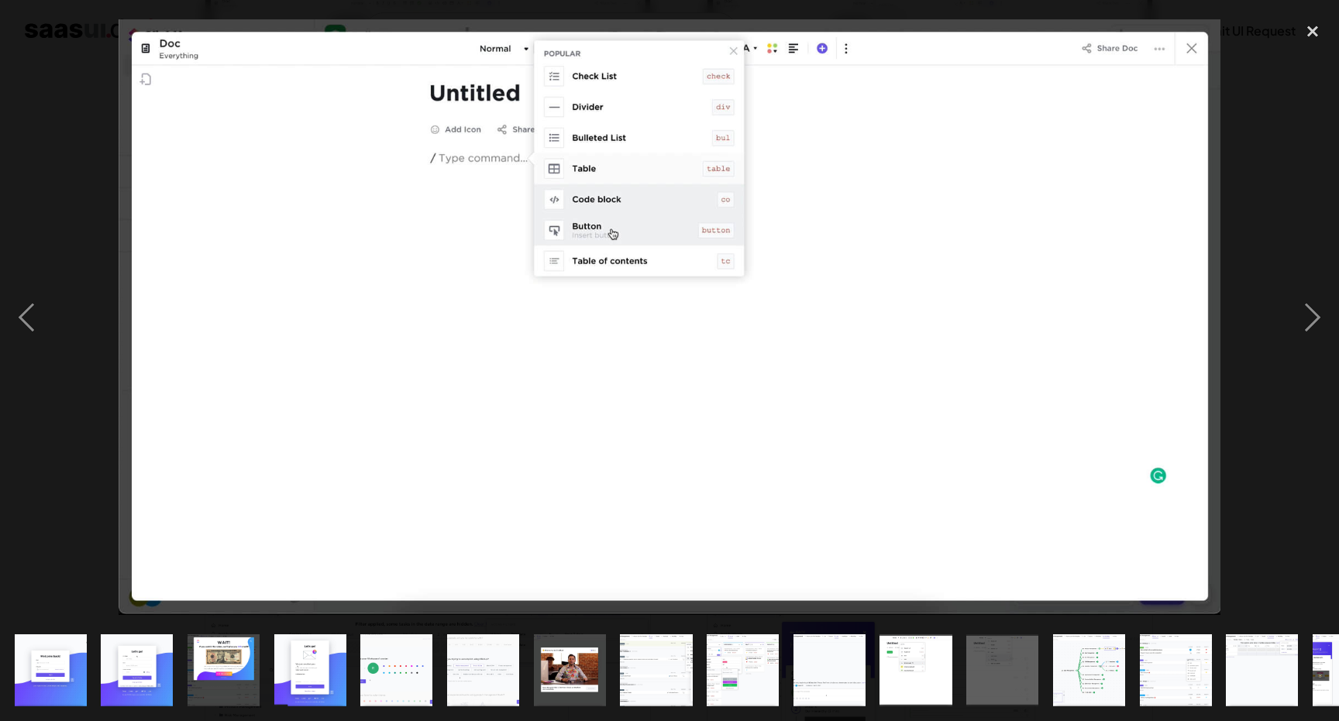
click at [1256, 69] on div at bounding box center [669, 318] width 1339 height 606
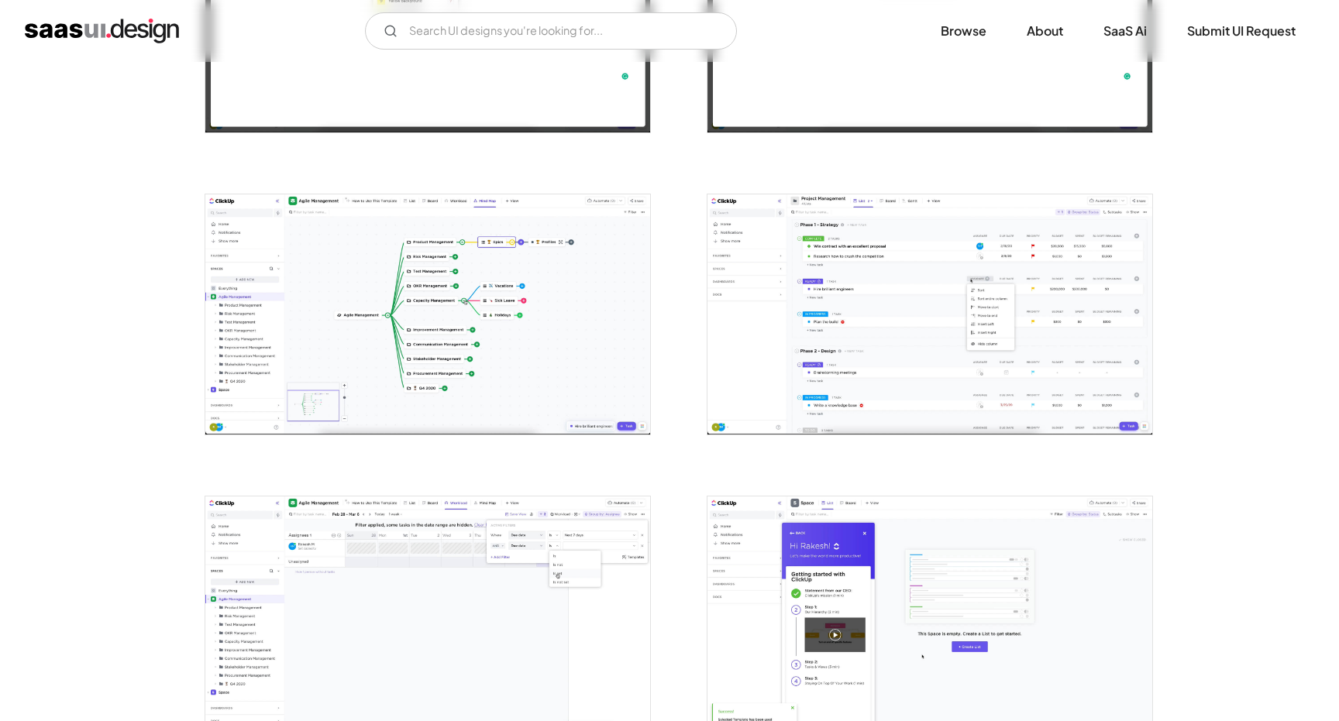
scroll to position [2018, 0]
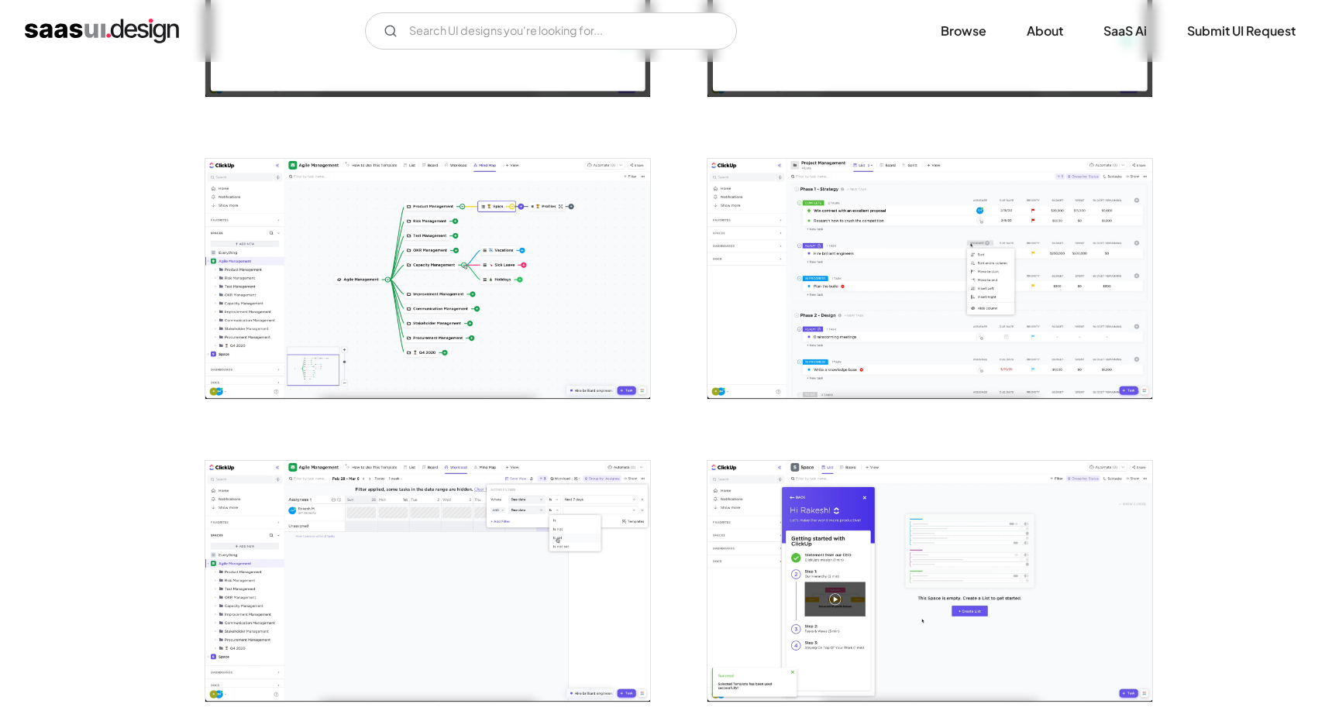
click at [1003, 260] on img "open lightbox" at bounding box center [929, 279] width 445 height 240
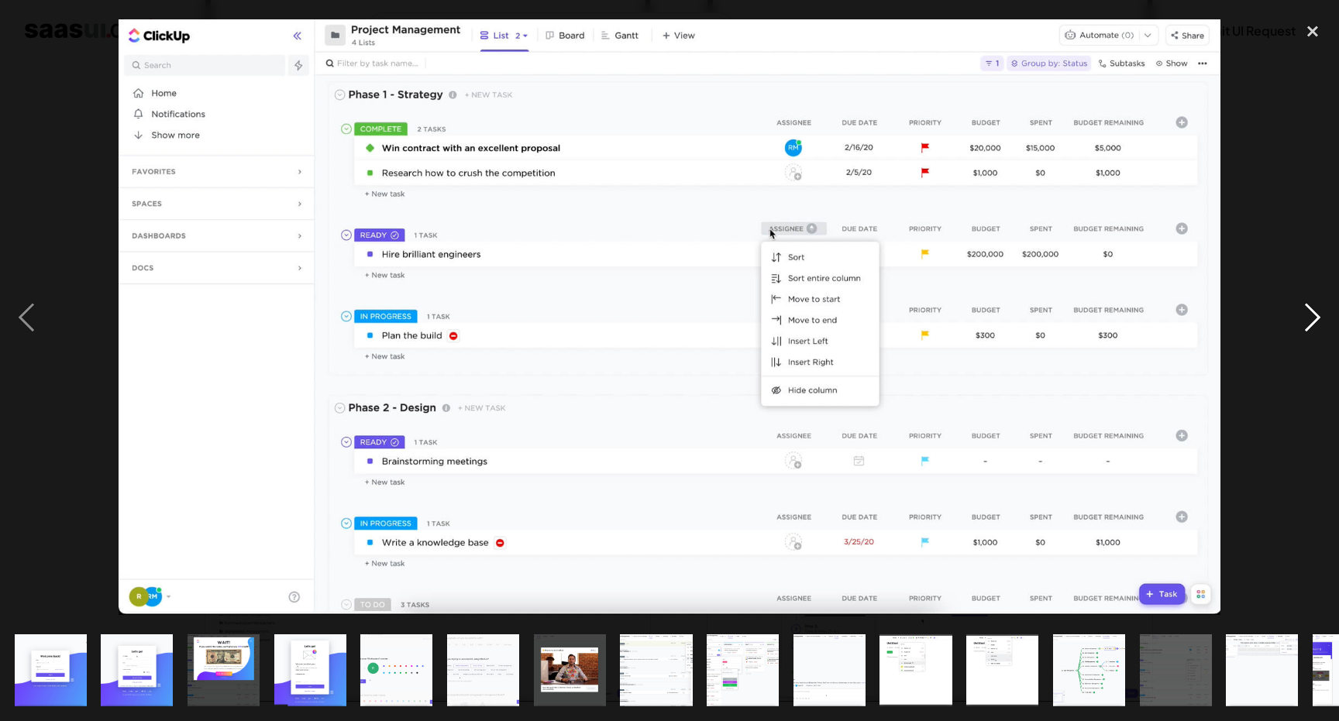
click at [1330, 74] on div "next image" at bounding box center [1312, 318] width 53 height 606
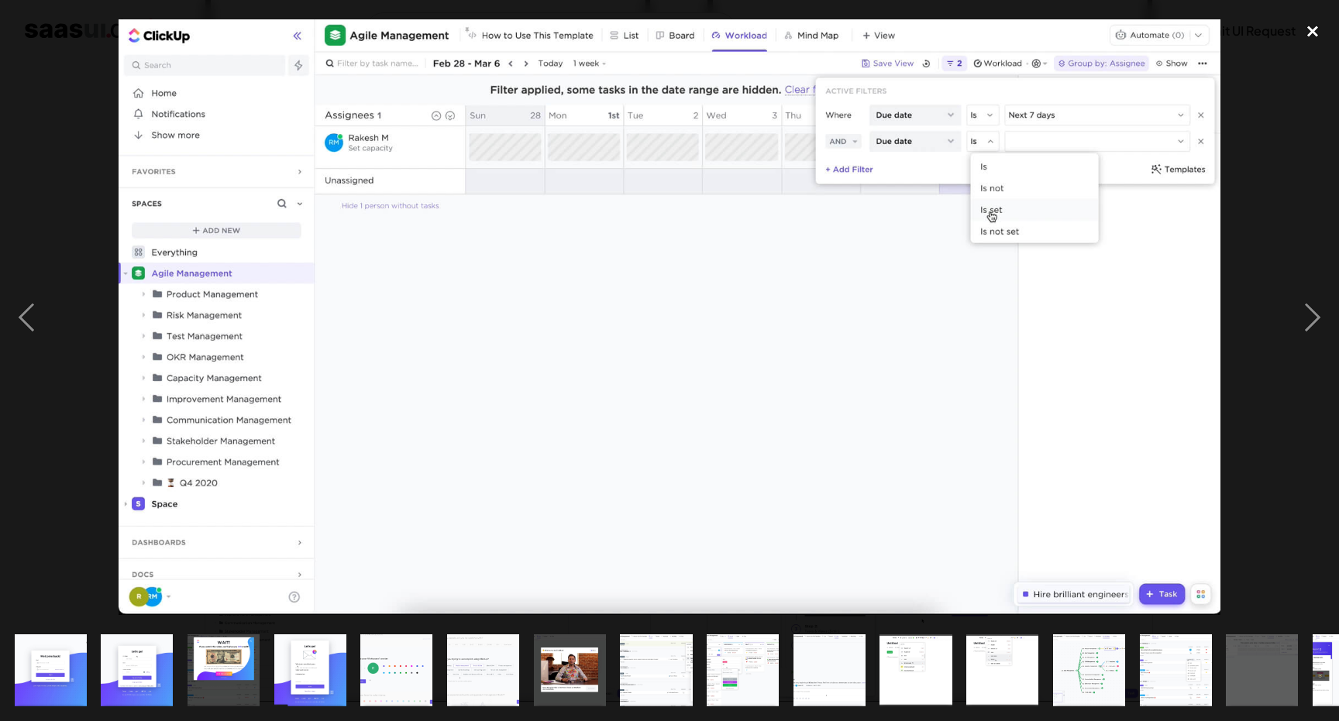
click at [1311, 30] on div "close lightbox" at bounding box center [1312, 32] width 53 height 34
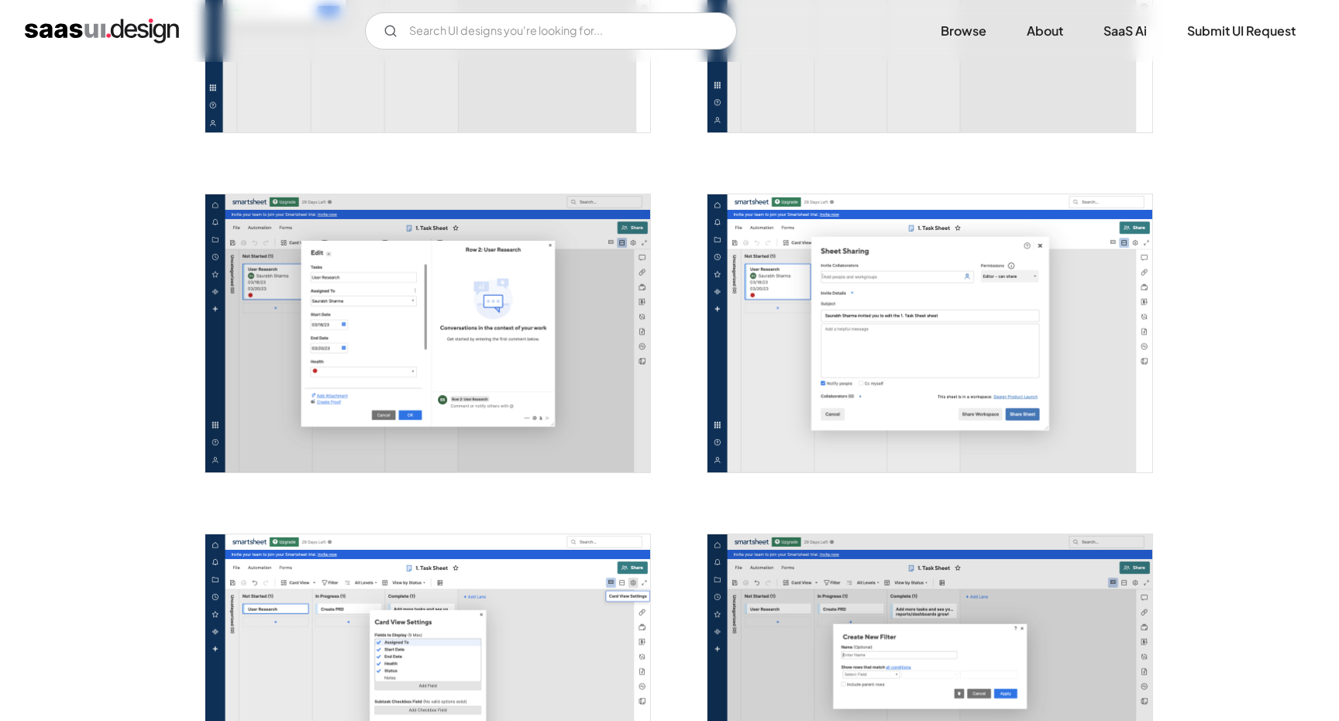
scroll to position [2895, 0]
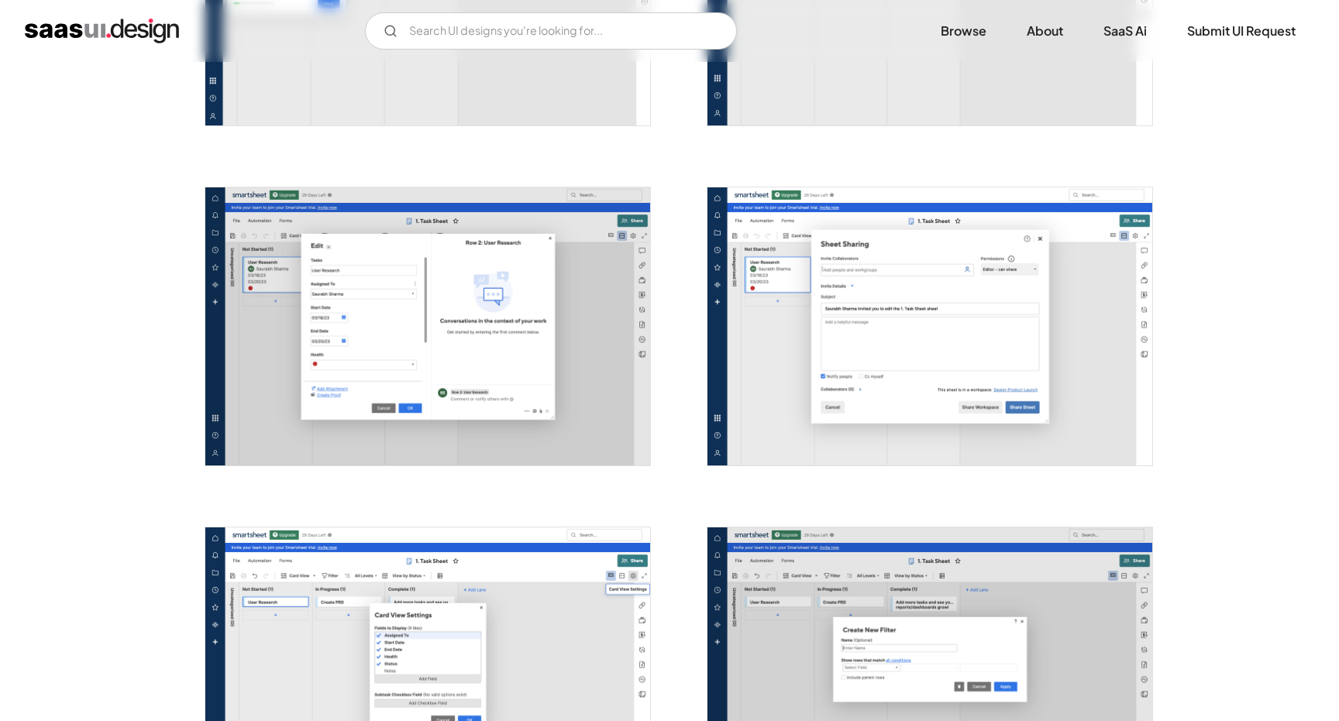
click at [463, 354] on img "open lightbox" at bounding box center [427, 327] width 445 height 278
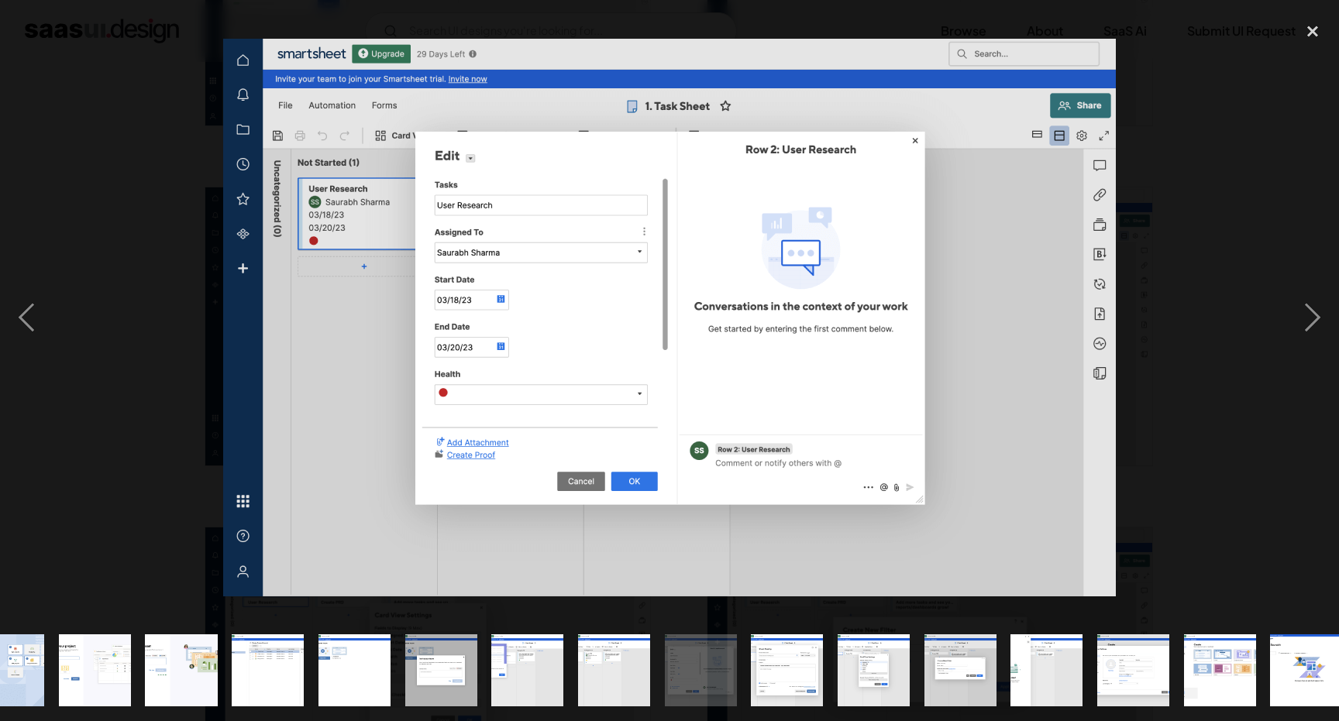
scroll to position [0, 752]
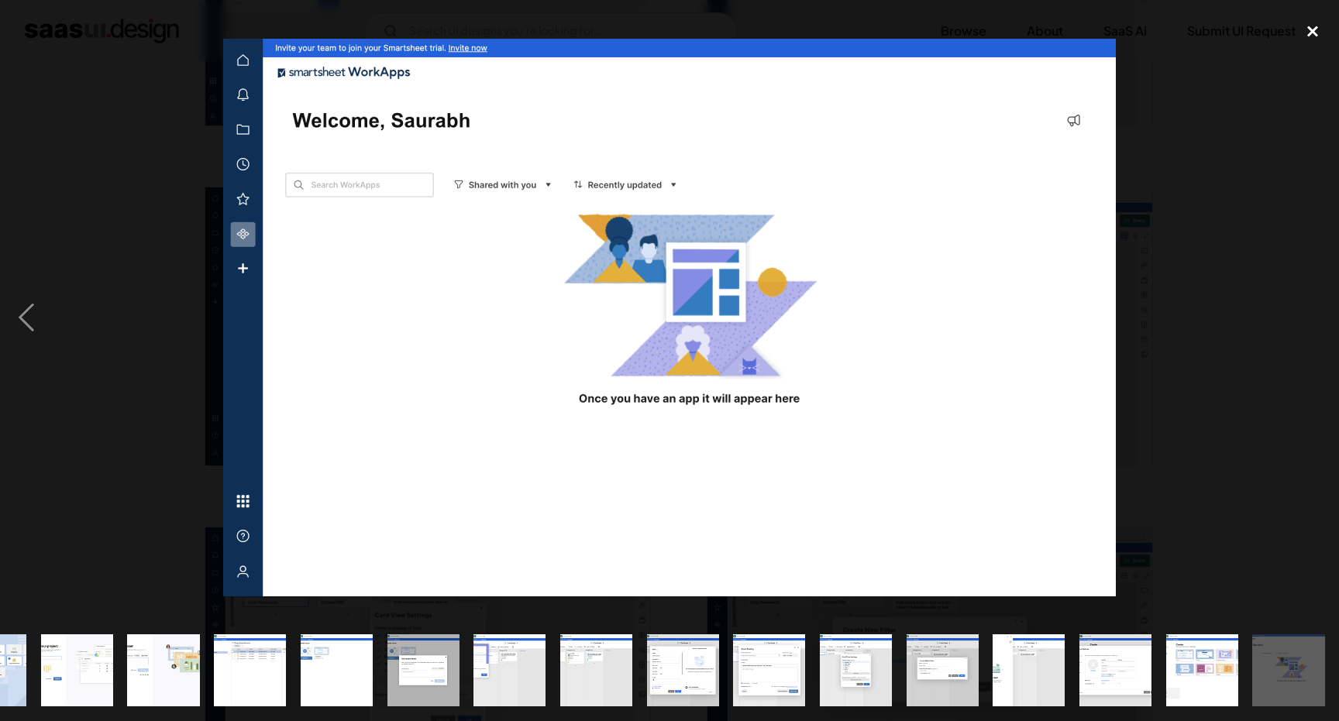
click at [1319, 30] on div "close lightbox" at bounding box center [1312, 32] width 53 height 34
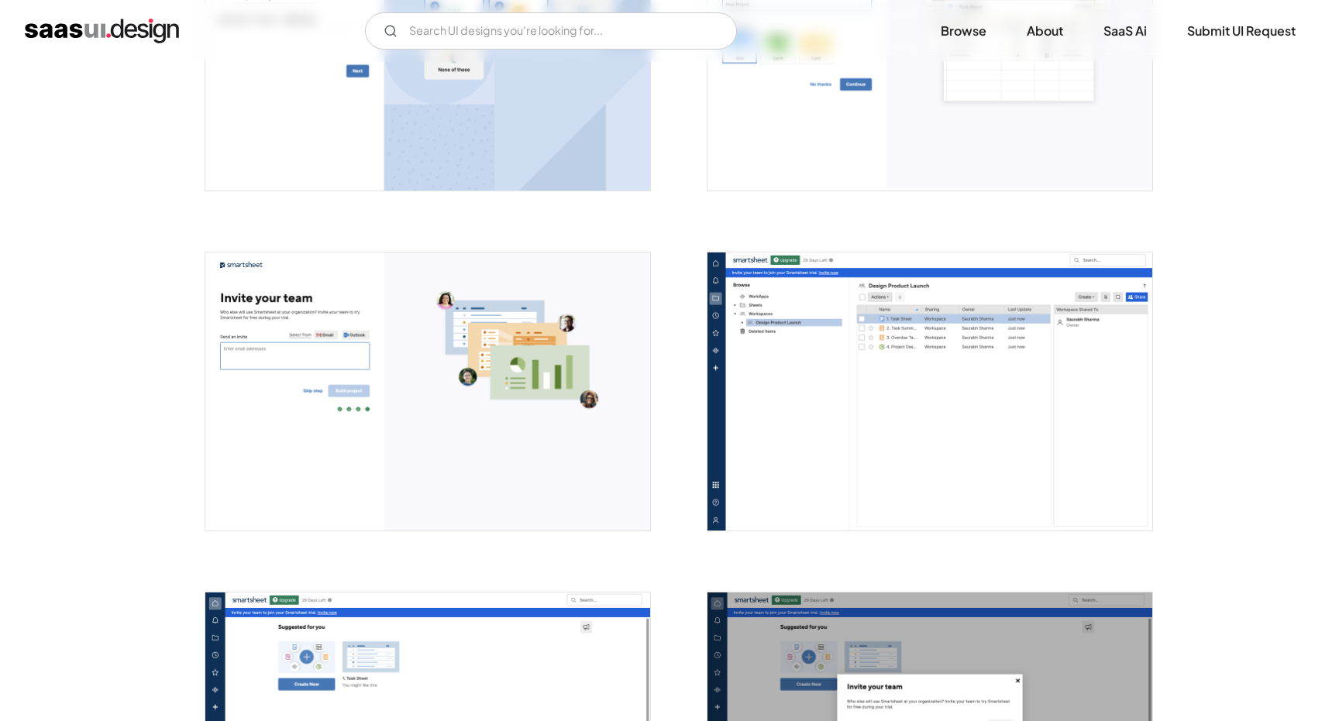
scroll to position [1309, 0]
